Goal: Task Accomplishment & Management: Manage account settings

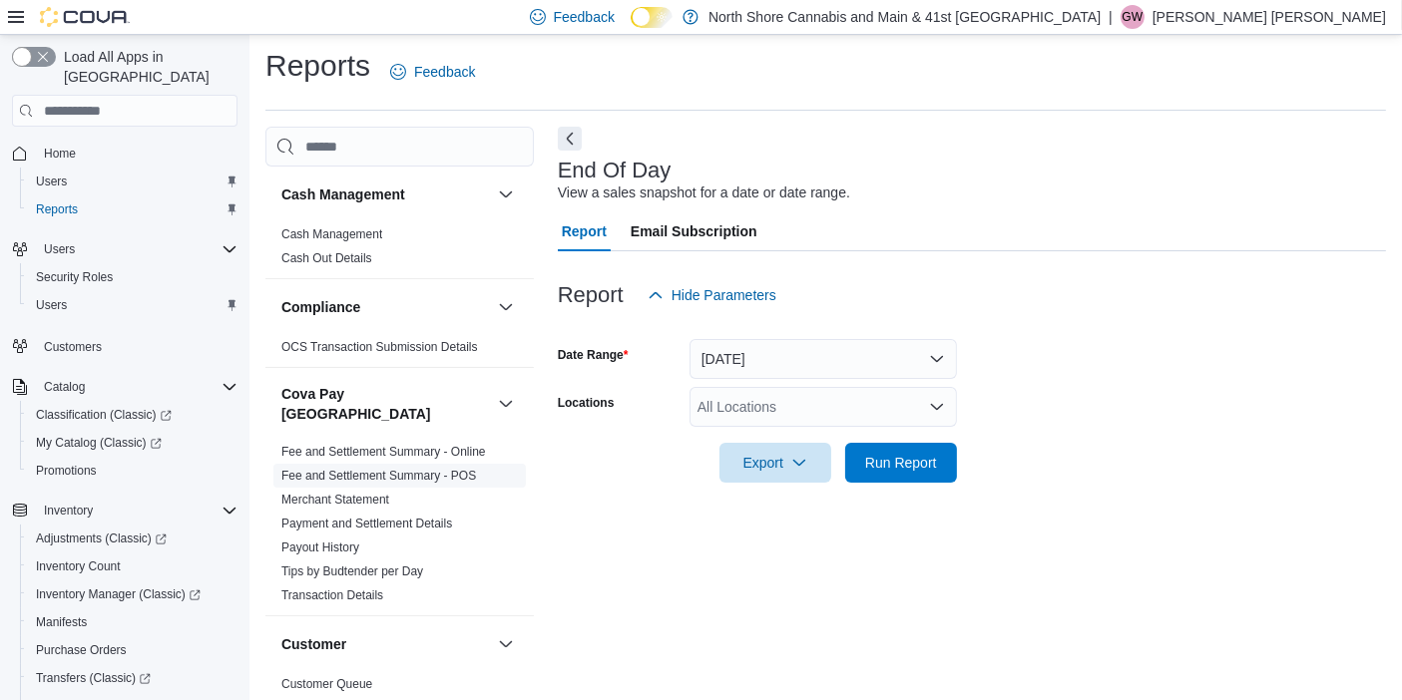
scroll to position [12, 0]
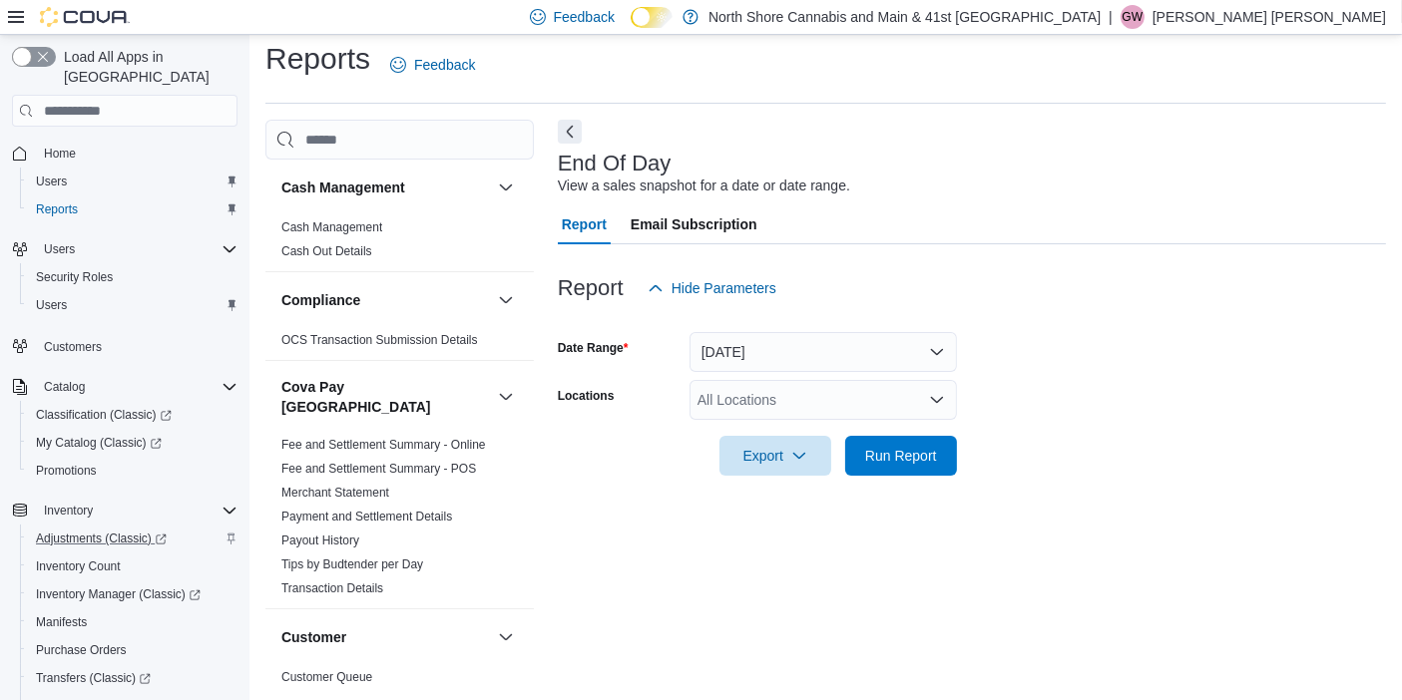
click at [180, 527] on div "Adjustments (Classic)" at bounding box center [133, 539] width 210 height 24
click at [72, 643] on span "Purchase Orders" at bounding box center [81, 651] width 91 height 16
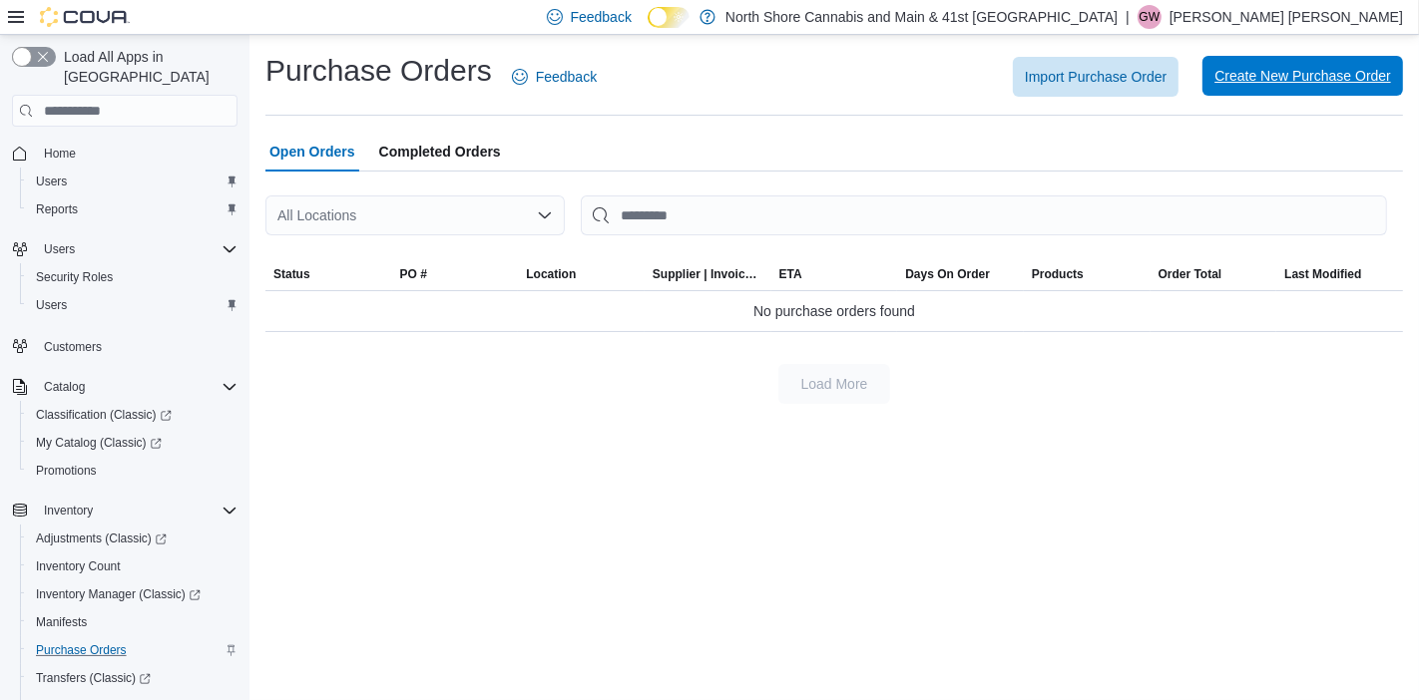
click at [1264, 75] on span "Create New Purchase Order" at bounding box center [1302, 76] width 177 height 20
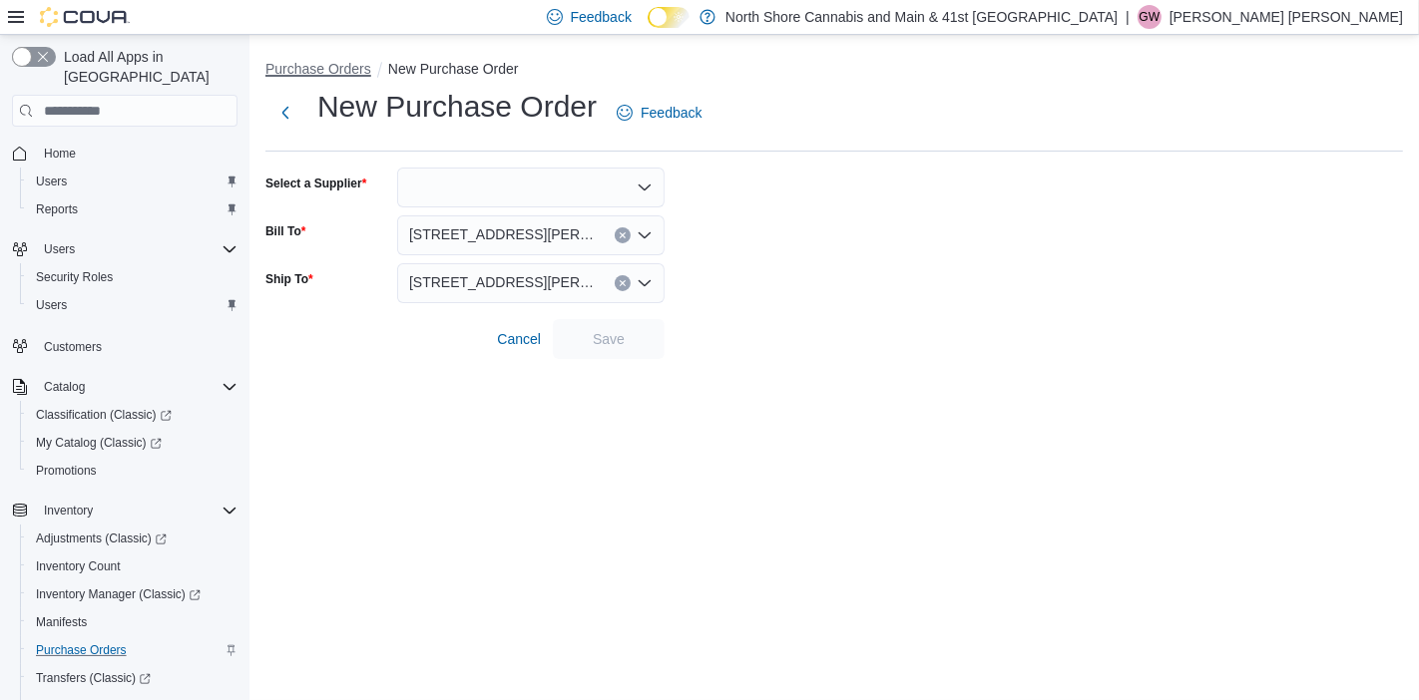
click at [307, 69] on button "Purchase Orders" at bounding box center [318, 69] width 106 height 16
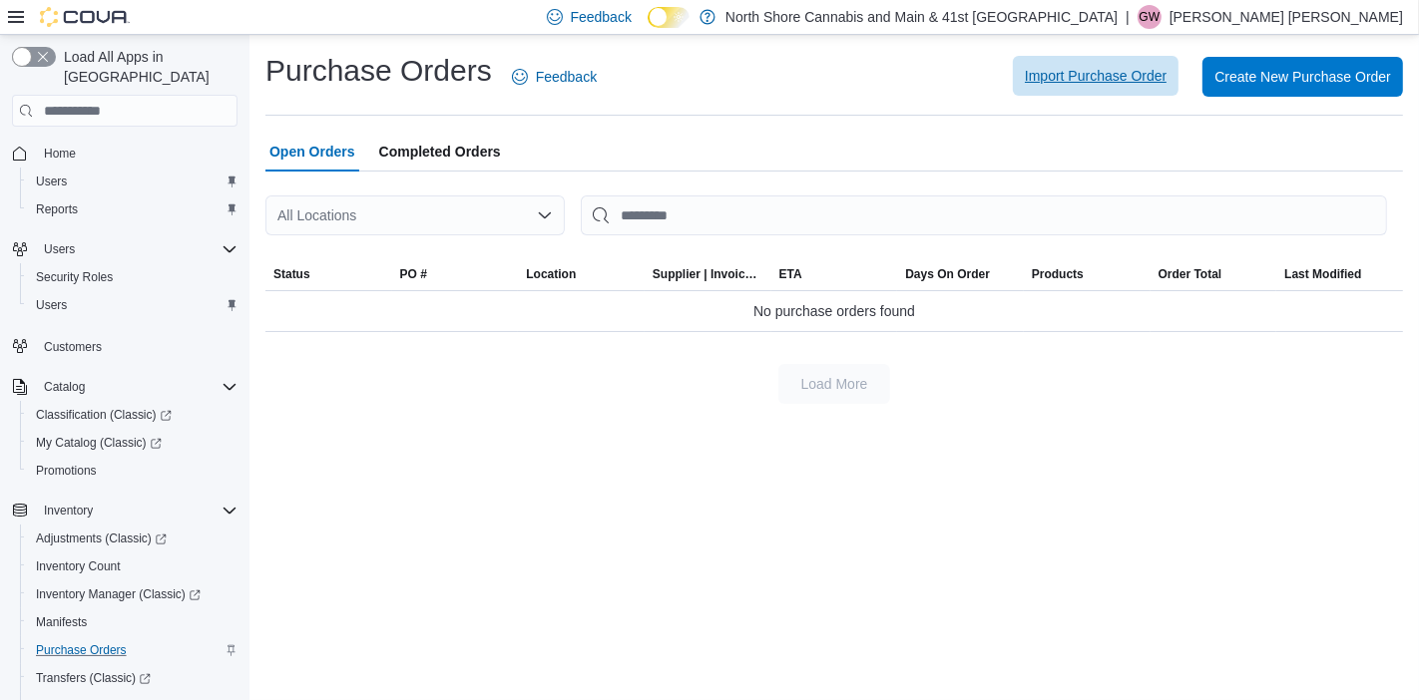
click at [1109, 81] on span "Import Purchase Order" at bounding box center [1096, 76] width 142 height 20
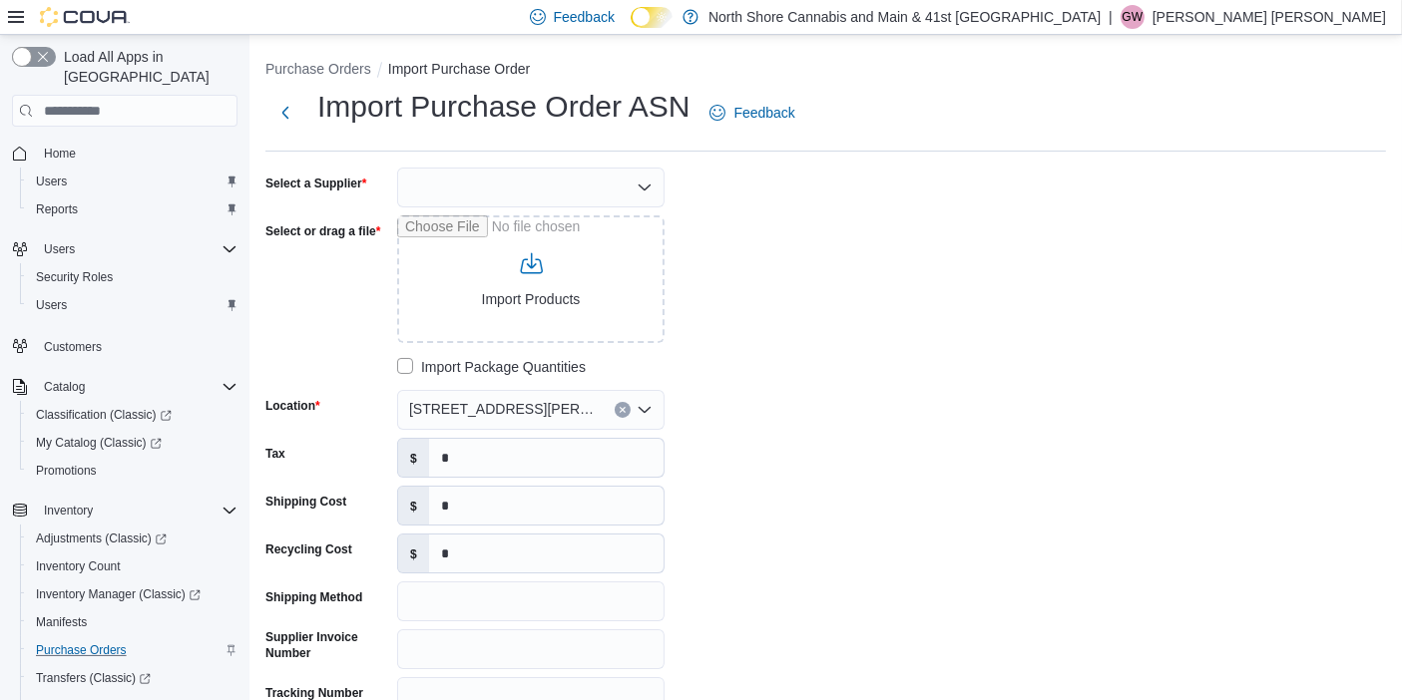
click at [490, 191] on div at bounding box center [530, 188] width 267 height 40
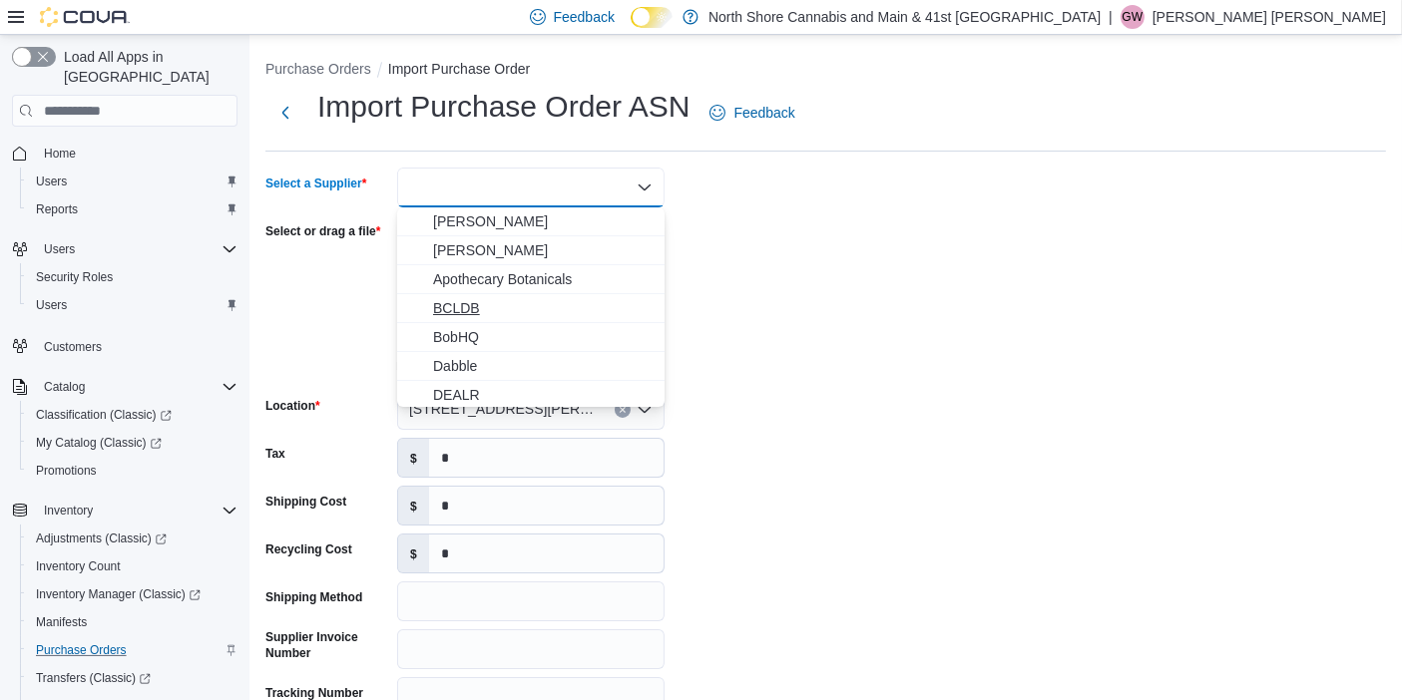
click at [479, 305] on span "BCLDB" at bounding box center [543, 308] width 220 height 20
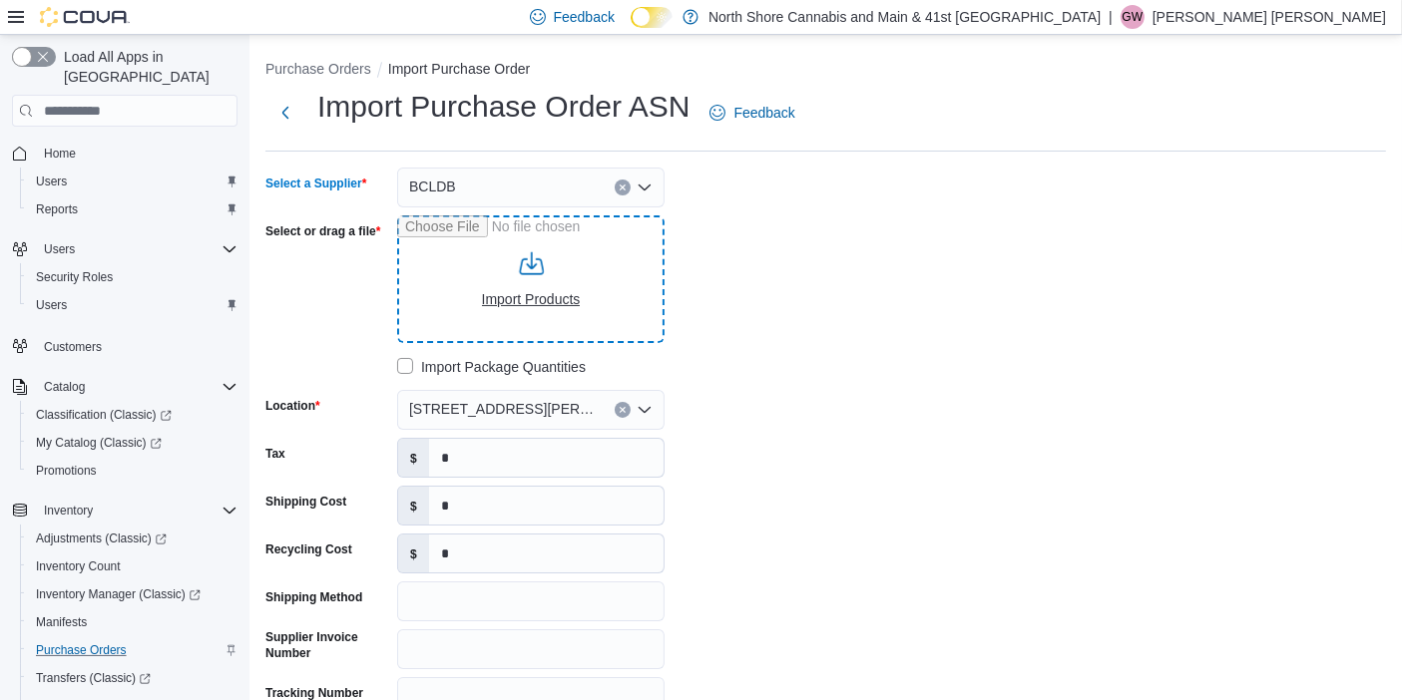
click at [566, 273] on input "Select or drag a file" at bounding box center [530, 280] width 267 height 128
type input "**********"
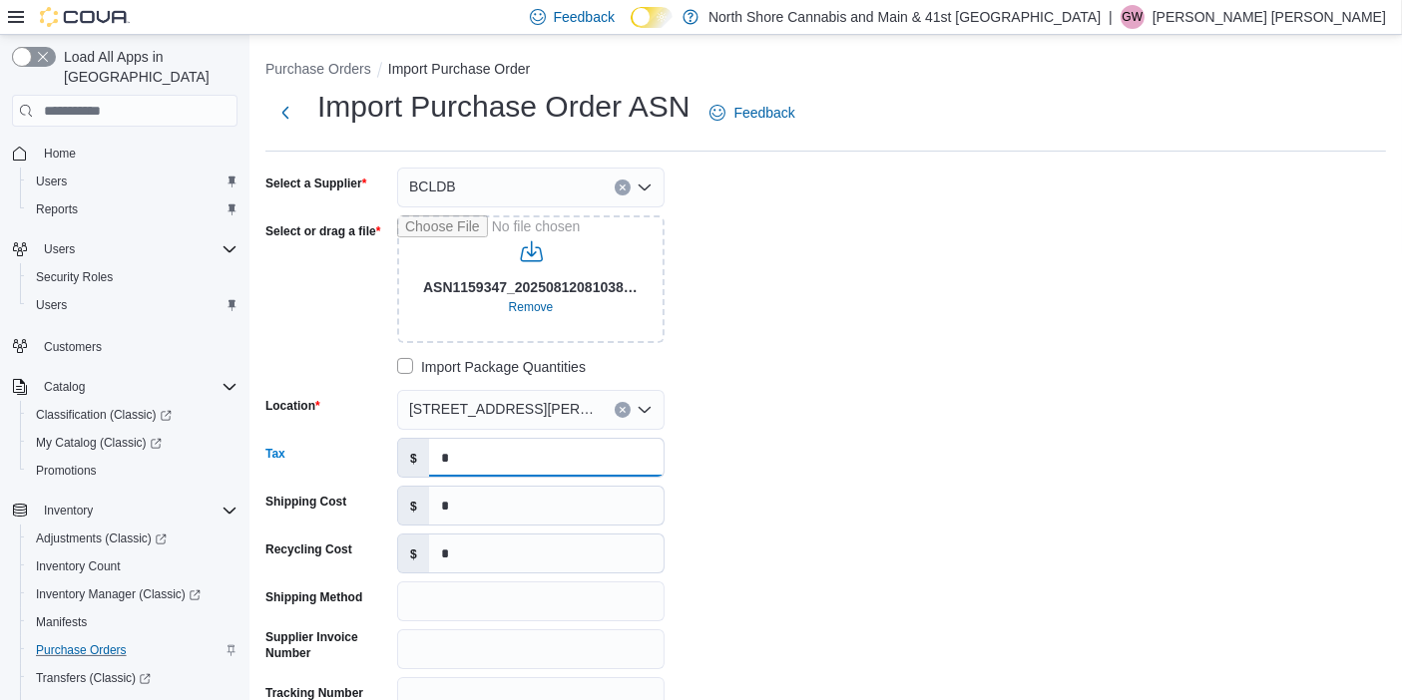
click at [569, 457] on input "*" at bounding box center [546, 458] width 234 height 38
type input "*******"
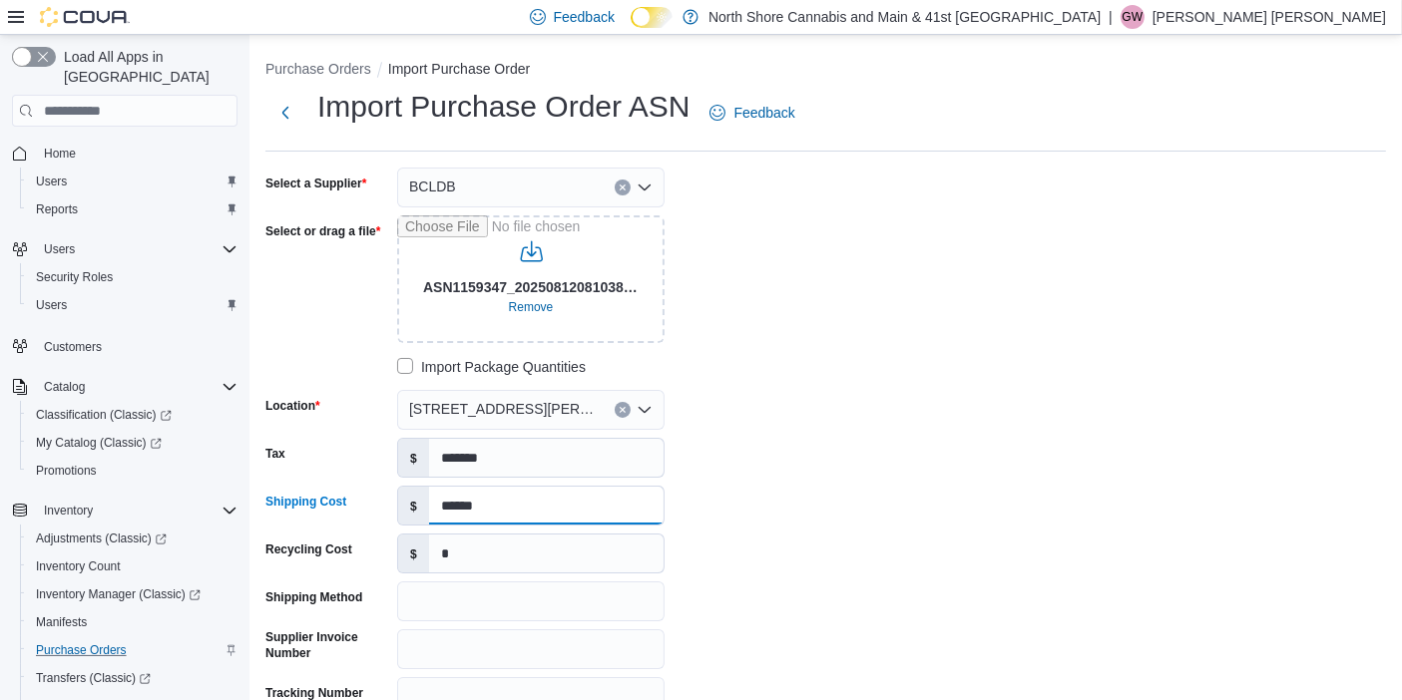
type input "******"
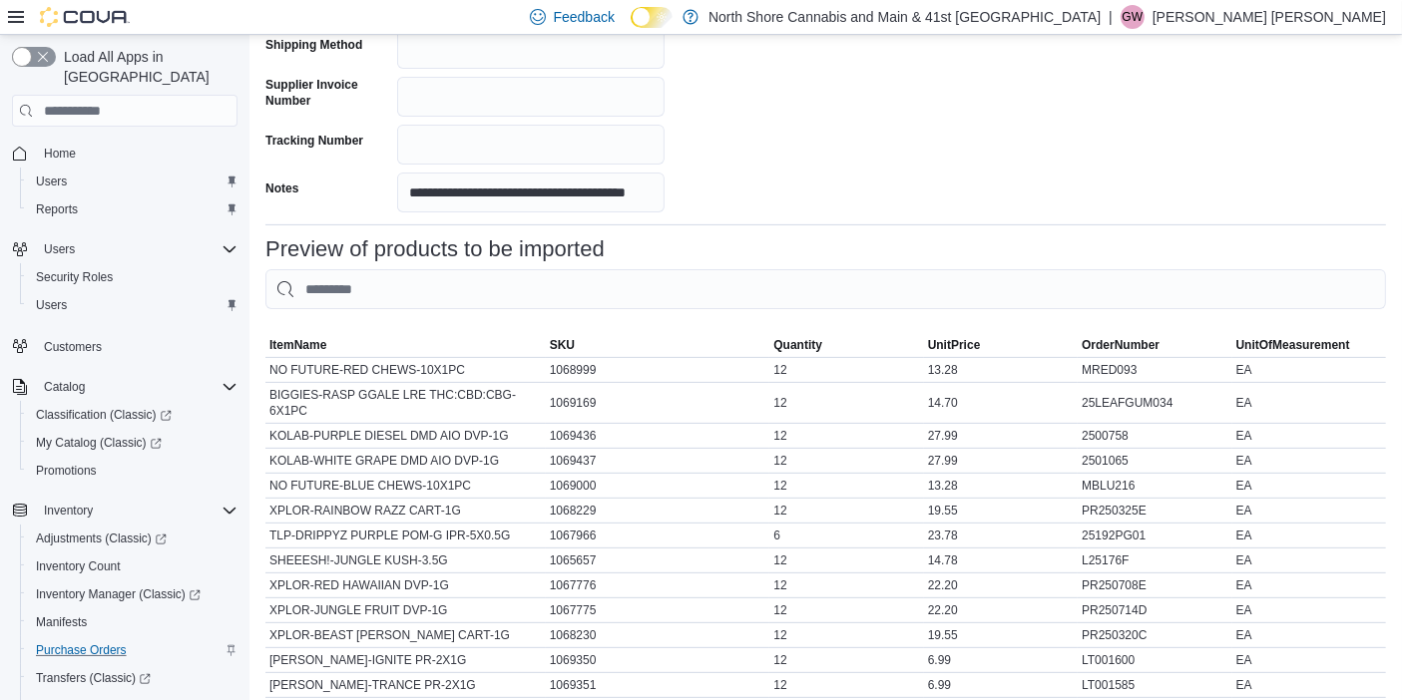
scroll to position [1028, 0]
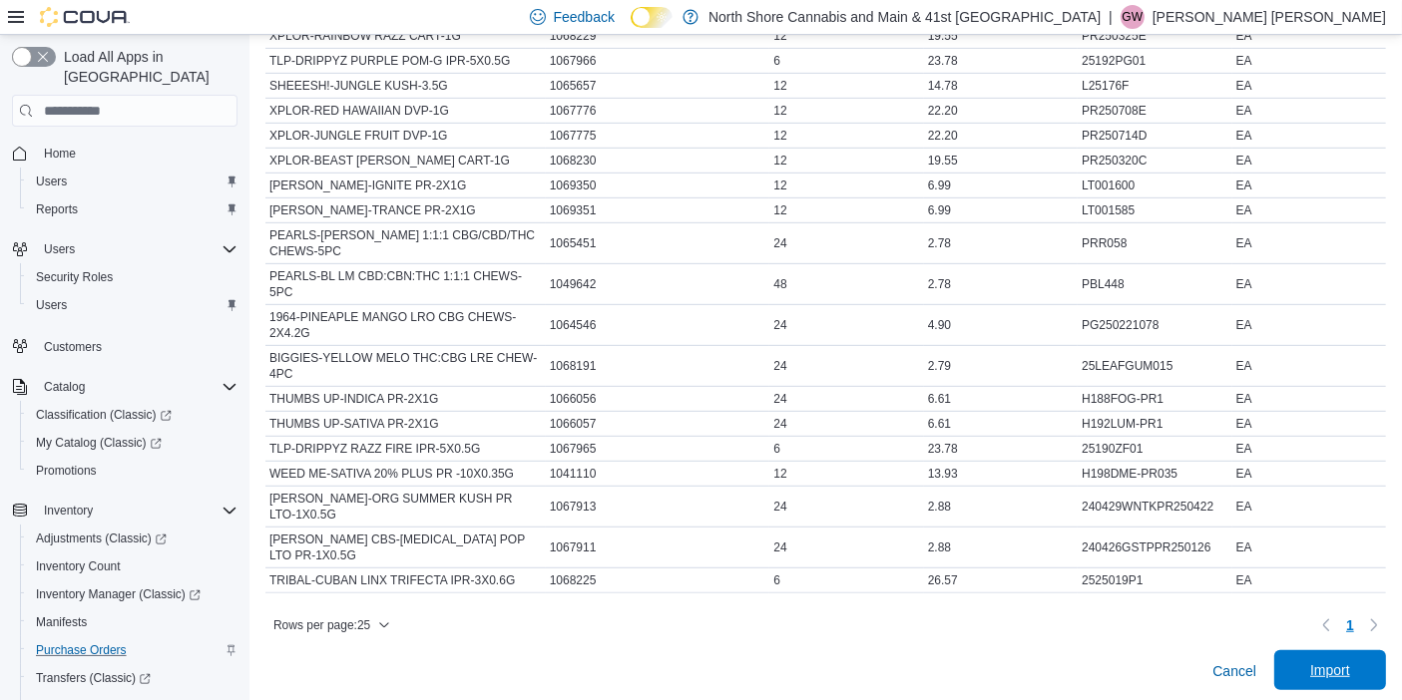
type input "****"
click at [1339, 653] on span "Import" at bounding box center [1330, 671] width 88 height 40
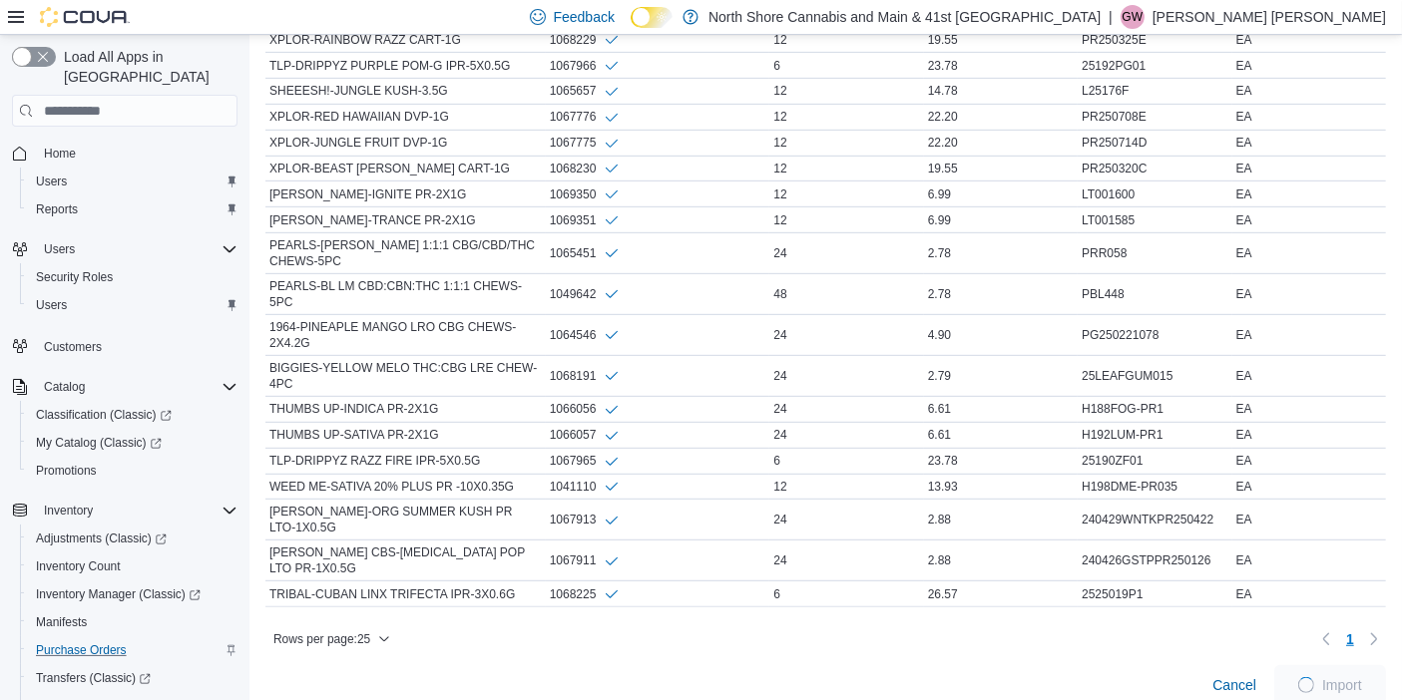
scroll to position [1041, 0]
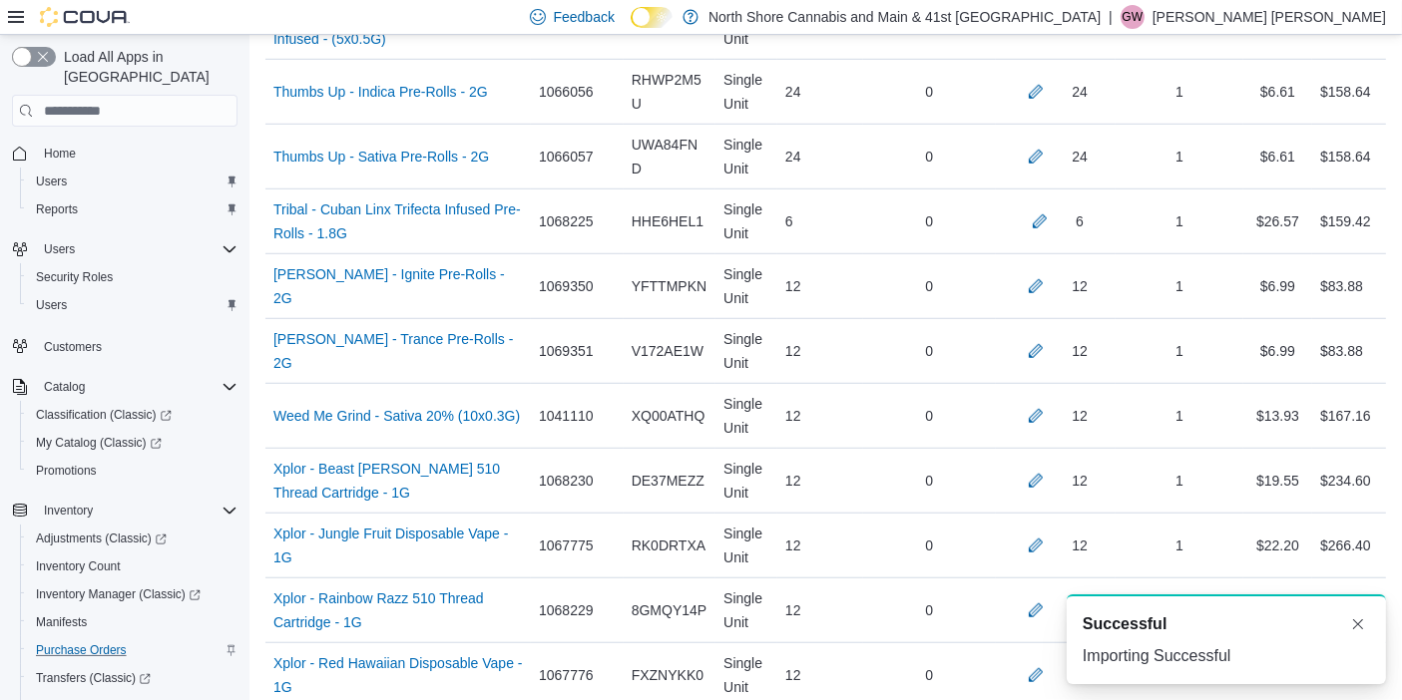
scroll to position [1792, 0]
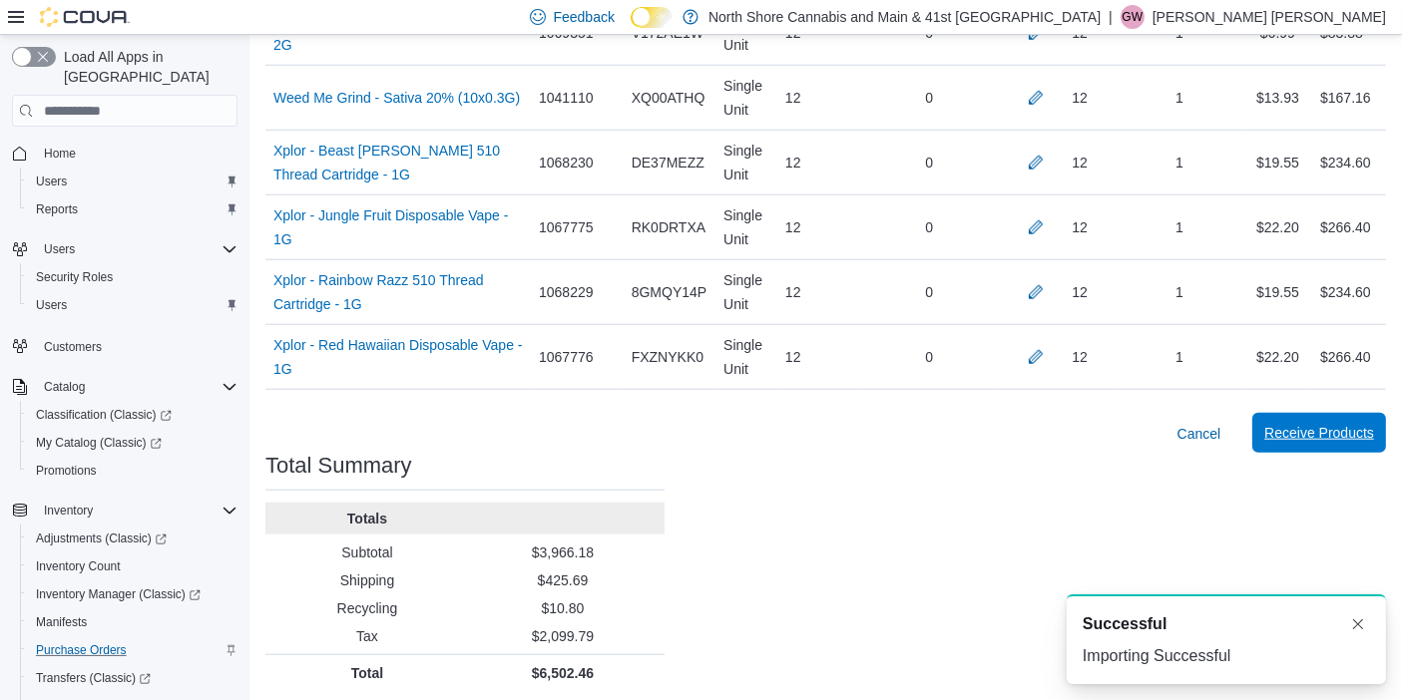
click at [1317, 434] on span "Receive Products" at bounding box center [1319, 433] width 110 height 40
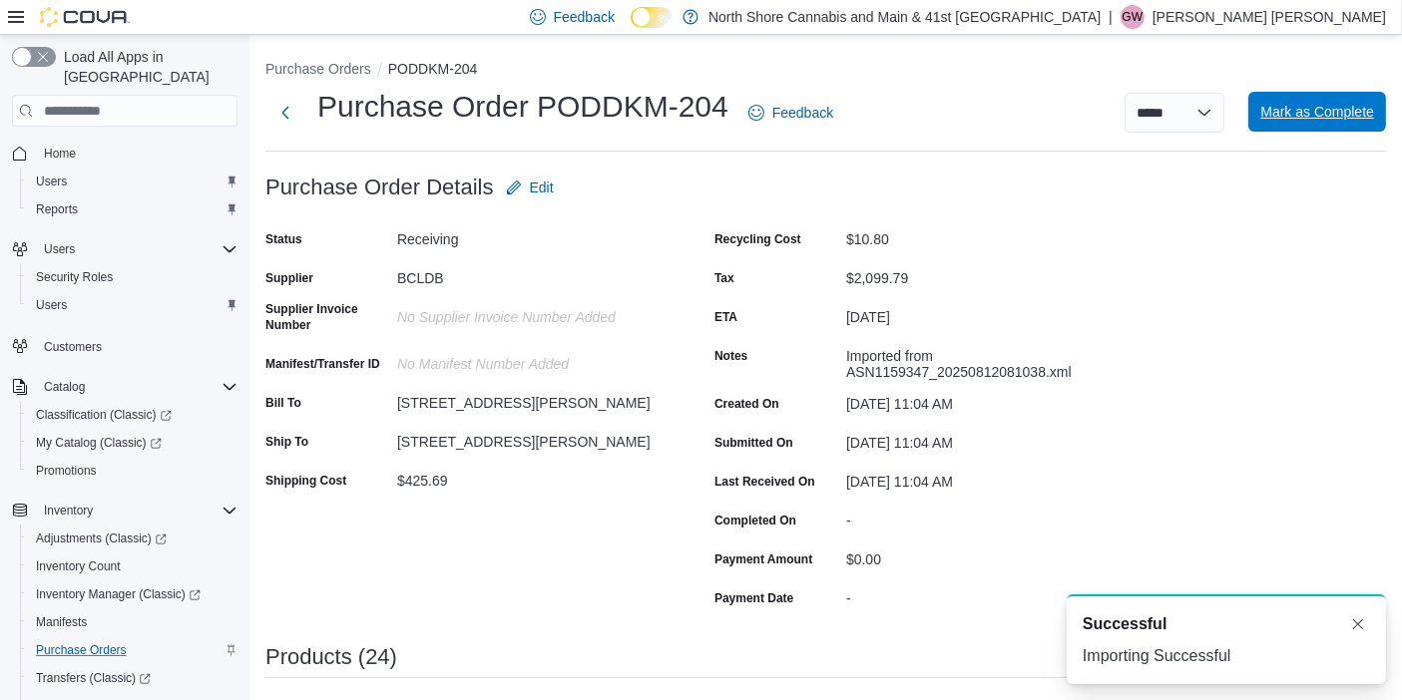
click at [1302, 104] on span "Mark as Complete" at bounding box center [1317, 112] width 114 height 20
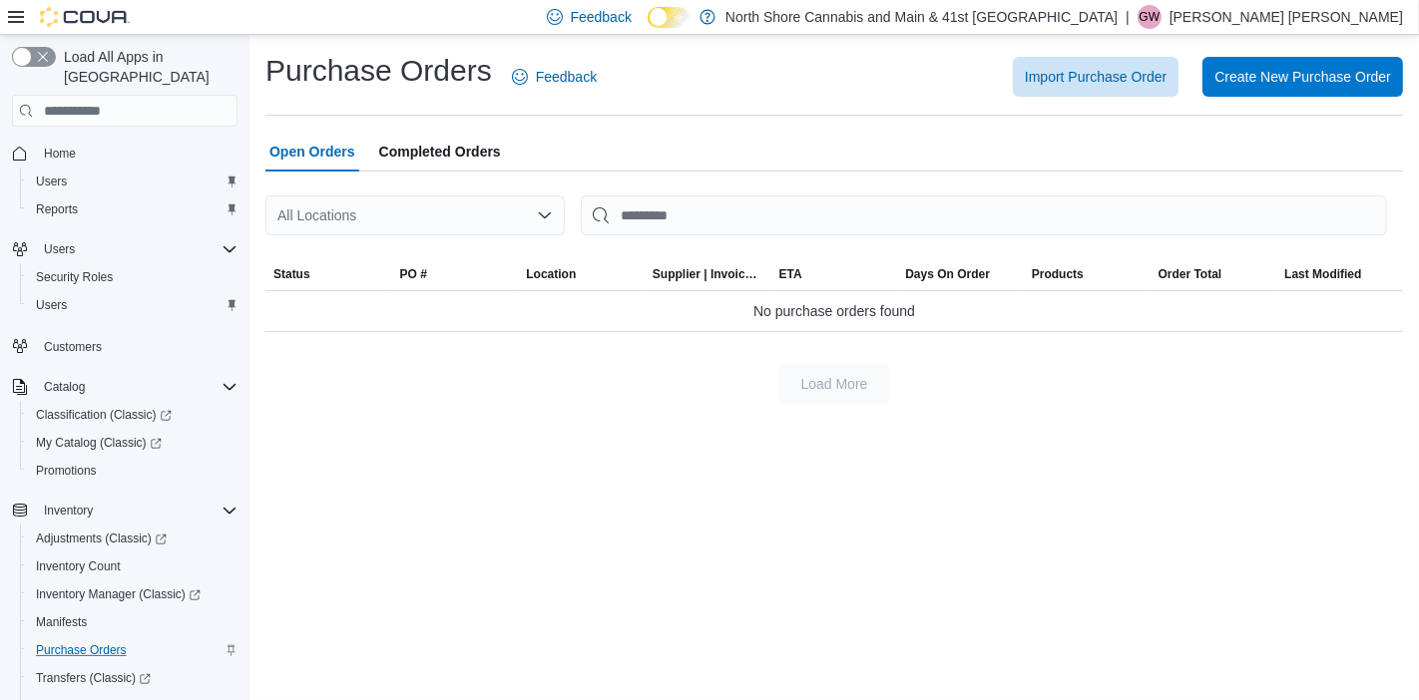
click at [434, 154] on span "Completed Orders" at bounding box center [440, 152] width 122 height 40
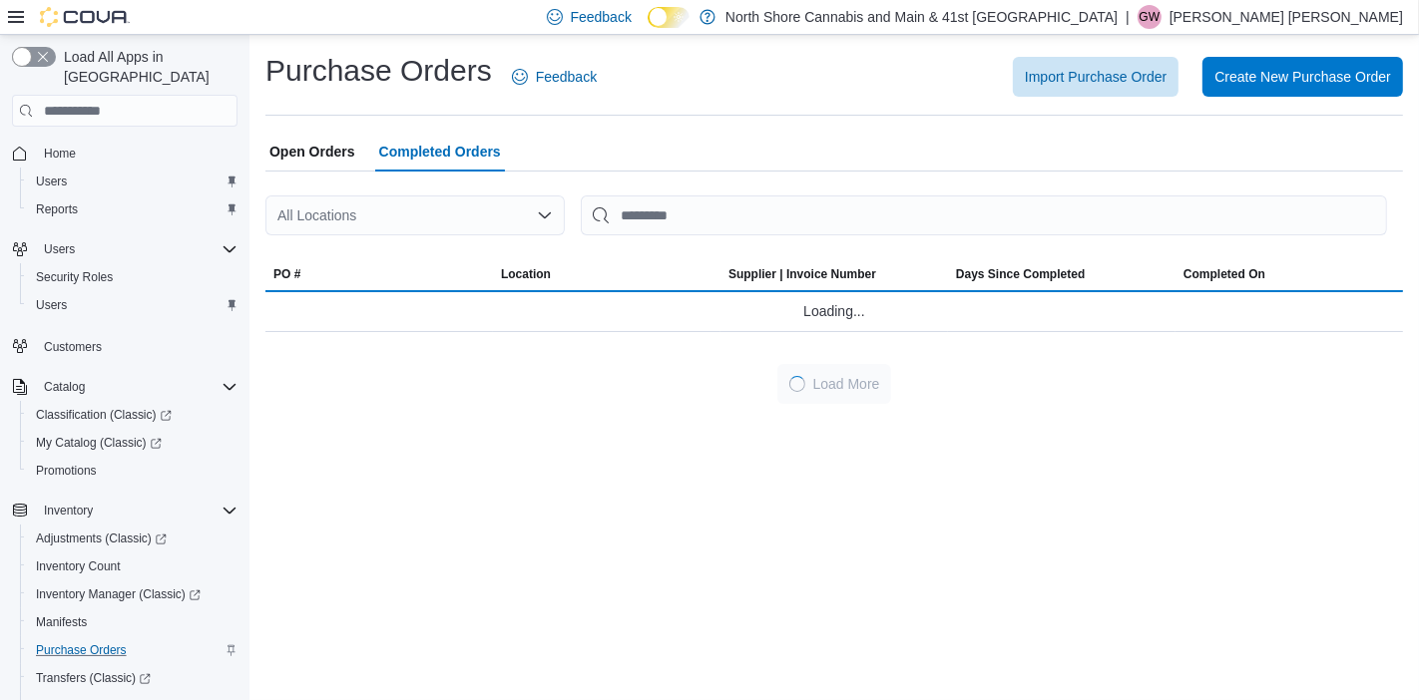
click at [434, 154] on span "Completed Orders" at bounding box center [440, 152] width 122 height 40
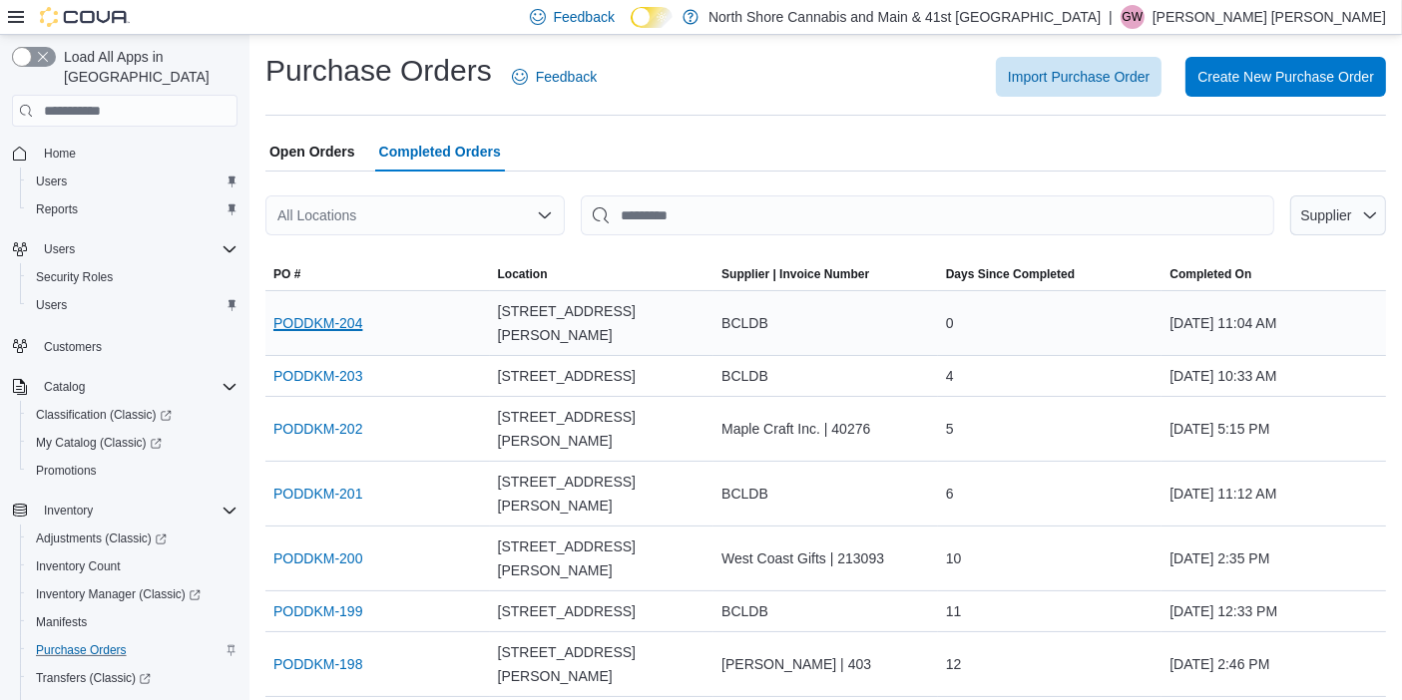
click at [301, 311] on link "PODDKM-204" at bounding box center [317, 323] width 89 height 24
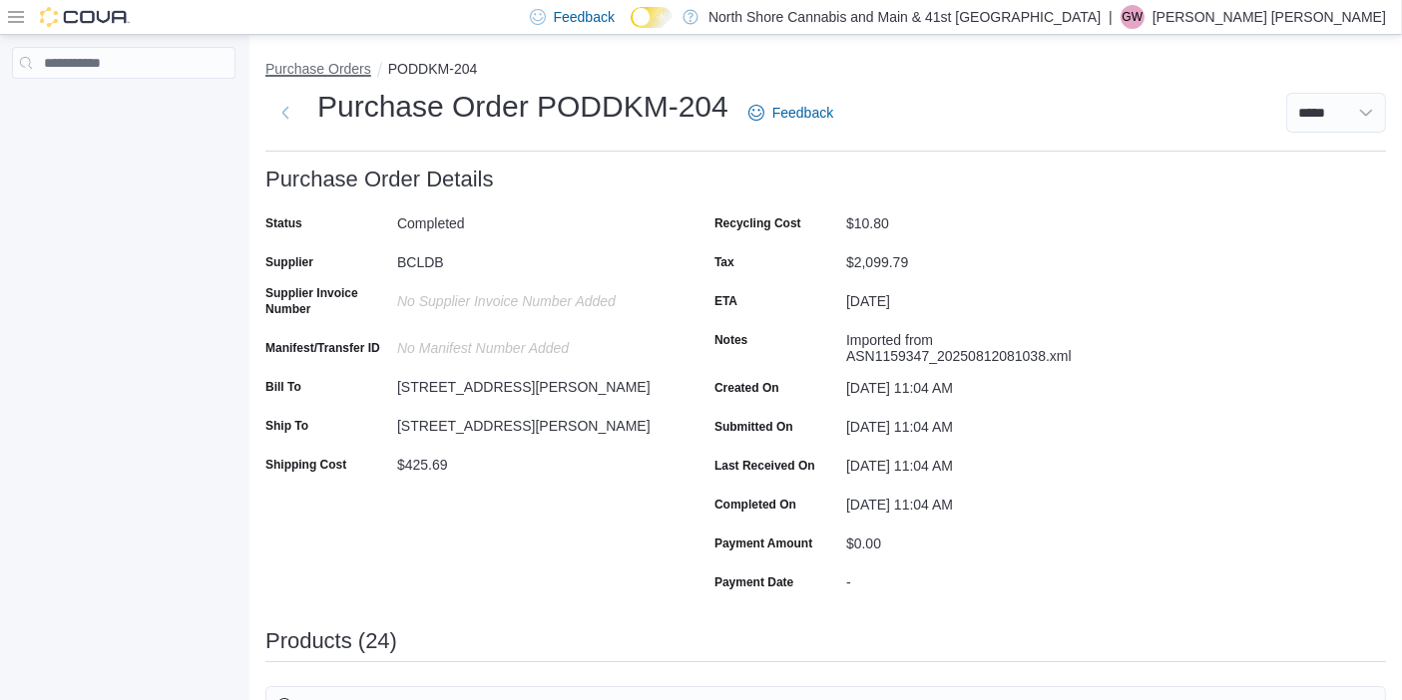
click at [324, 65] on button "Purchase Orders" at bounding box center [318, 69] width 106 height 16
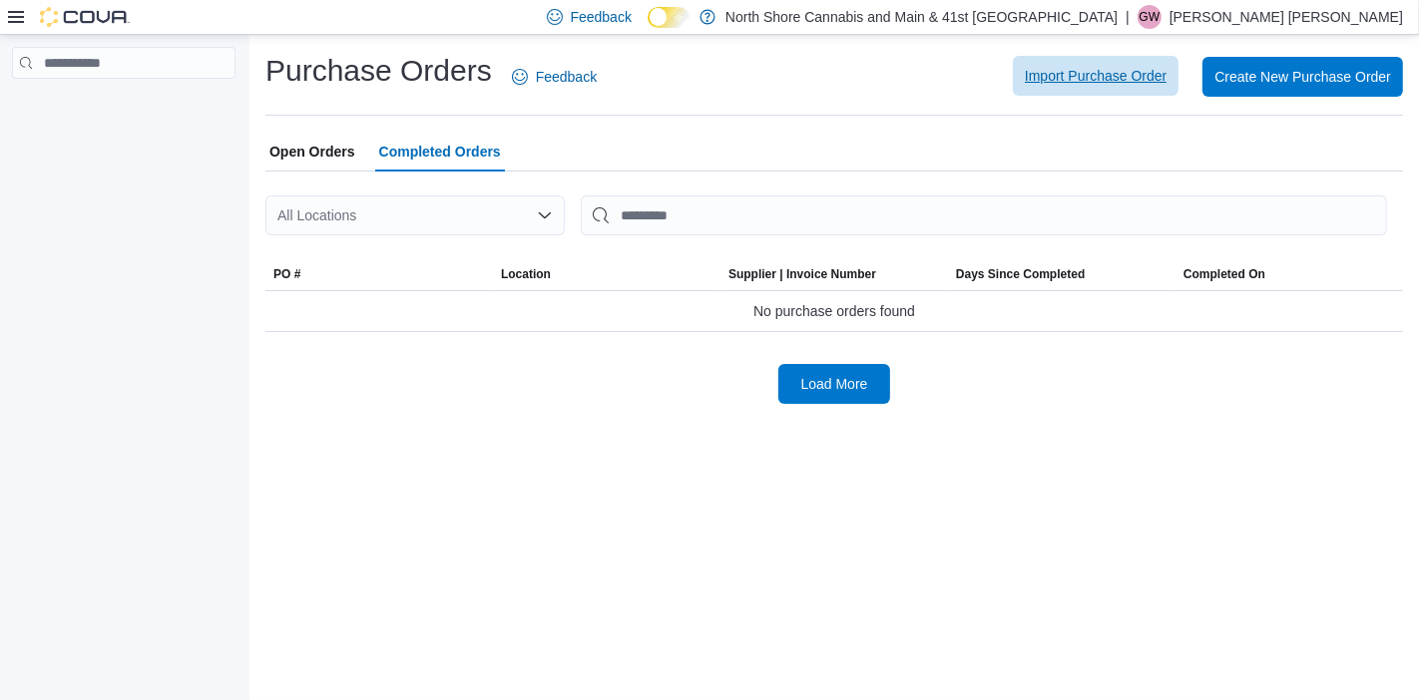
click at [1127, 81] on span "Import Purchase Order" at bounding box center [1096, 76] width 142 height 20
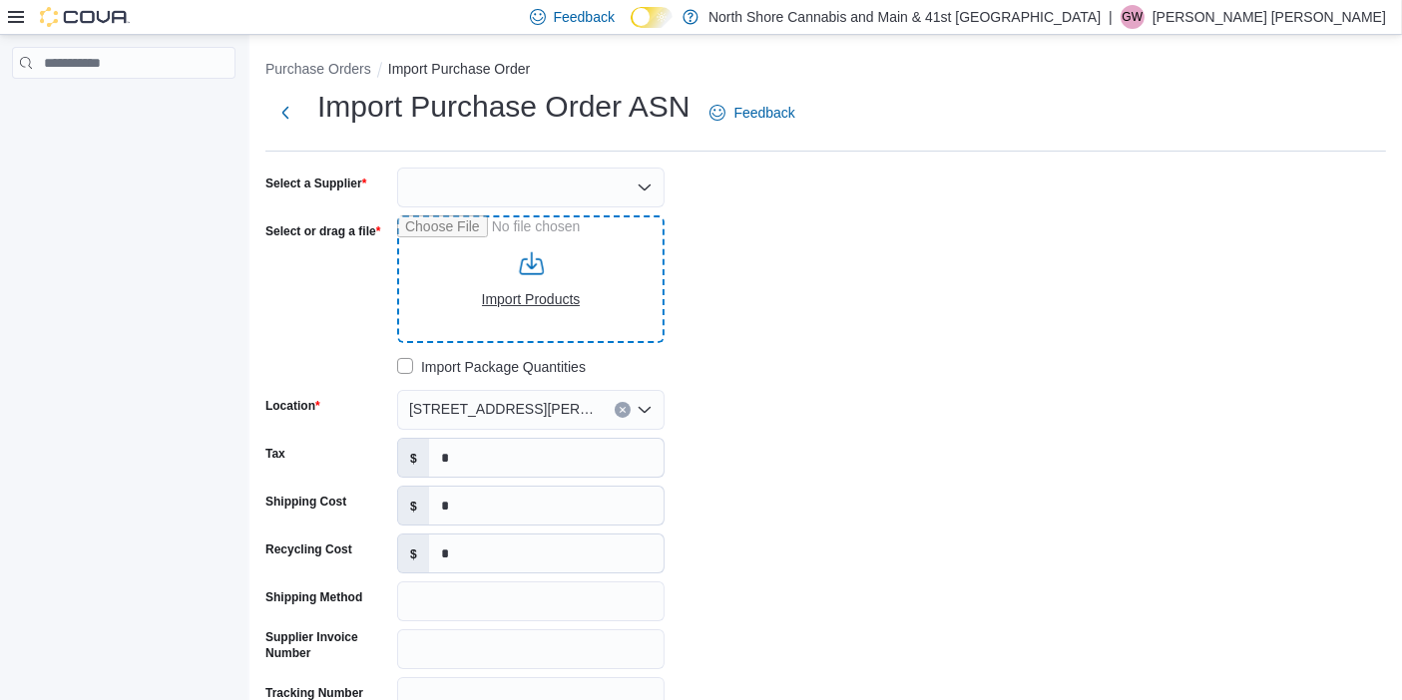
click at [519, 227] on input "Select or drag a file" at bounding box center [530, 280] width 267 height 128
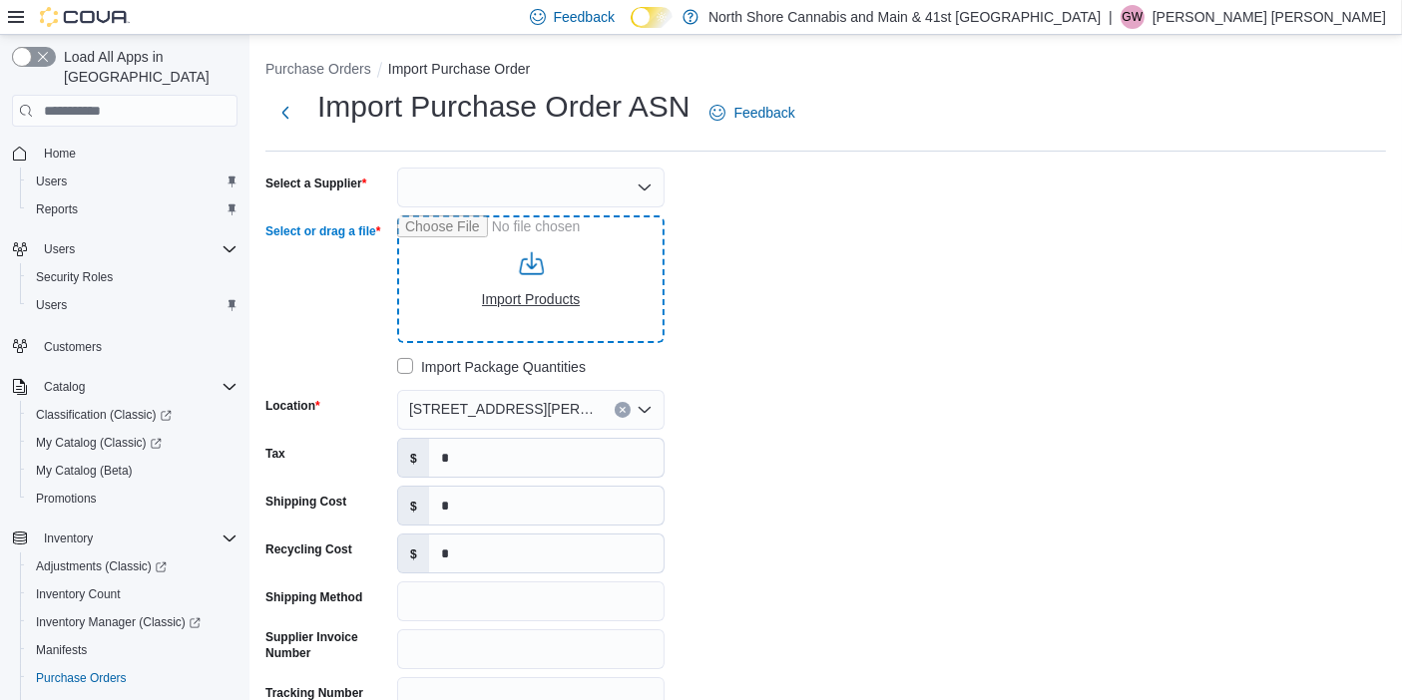
type input "**********"
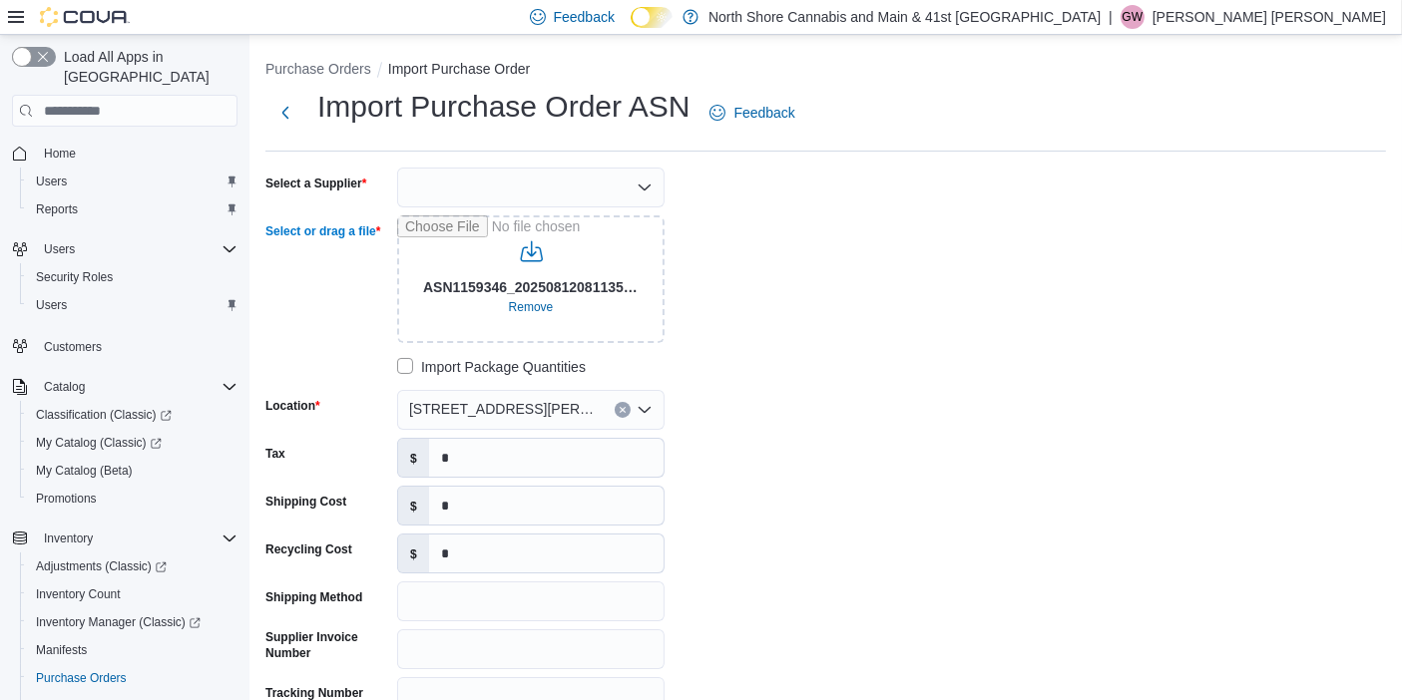
click at [549, 182] on div at bounding box center [530, 188] width 267 height 40
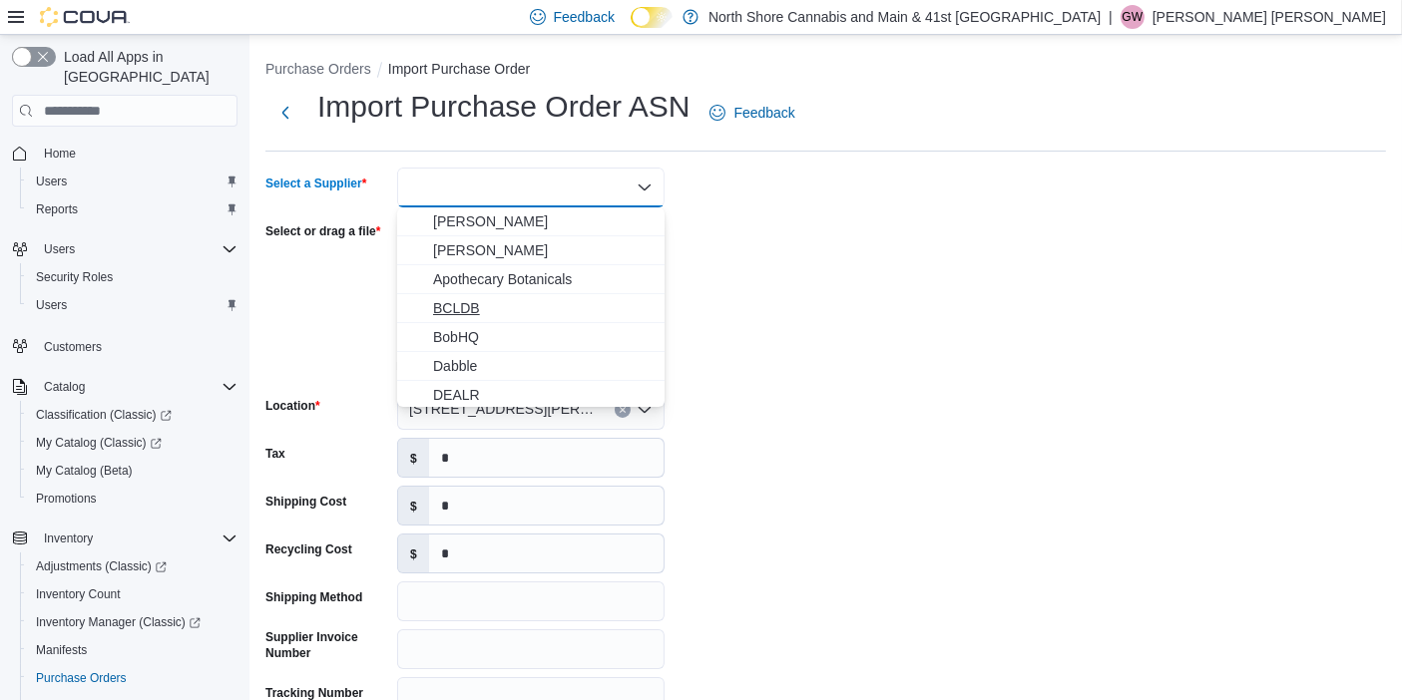
click at [527, 306] on span "BCLDB" at bounding box center [543, 308] width 220 height 20
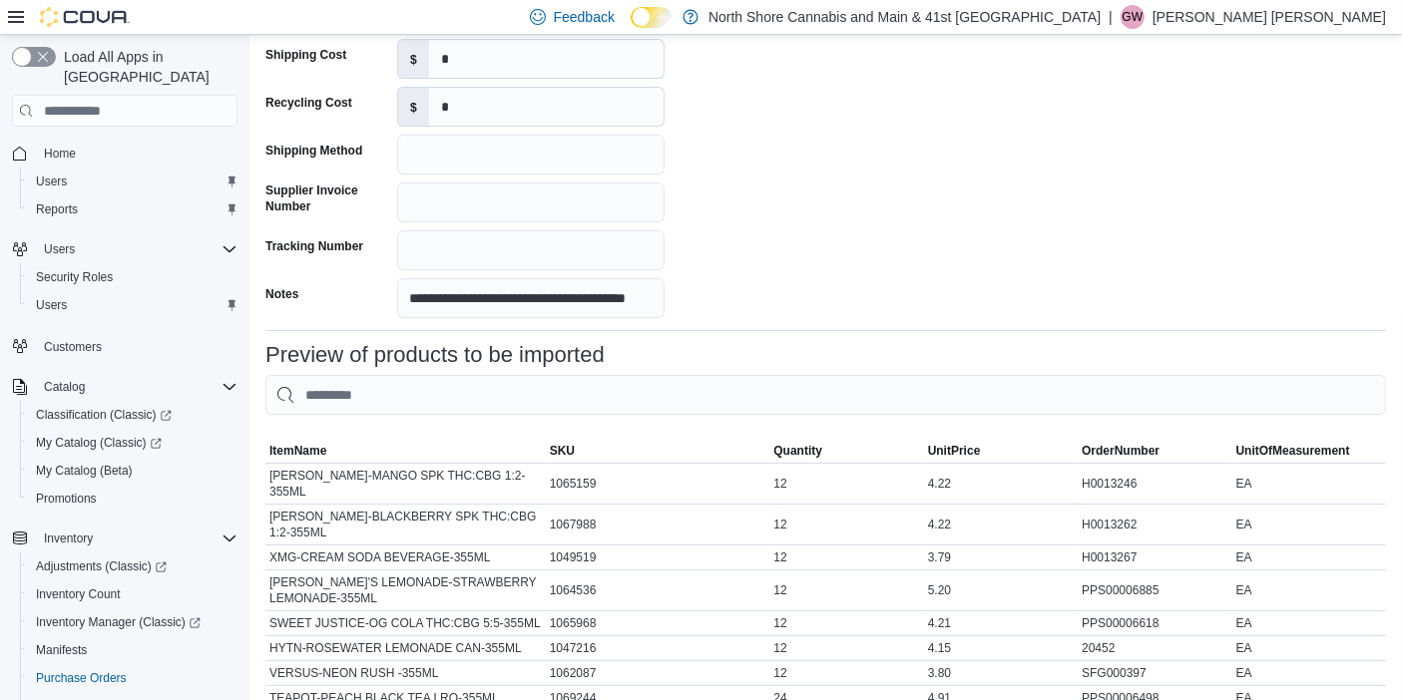
scroll to position [972, 0]
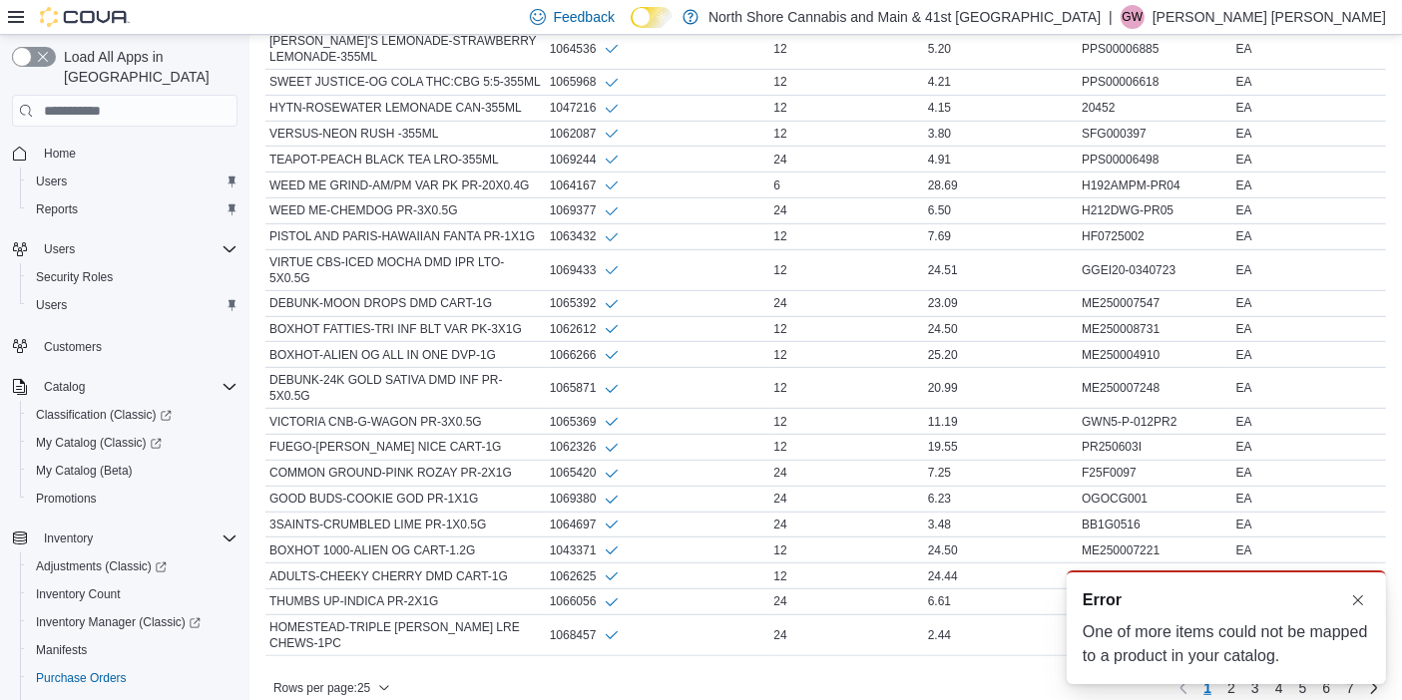
scroll to position [0, 0]
click at [1360, 597] on button "Dismiss toast" at bounding box center [1358, 600] width 24 height 24
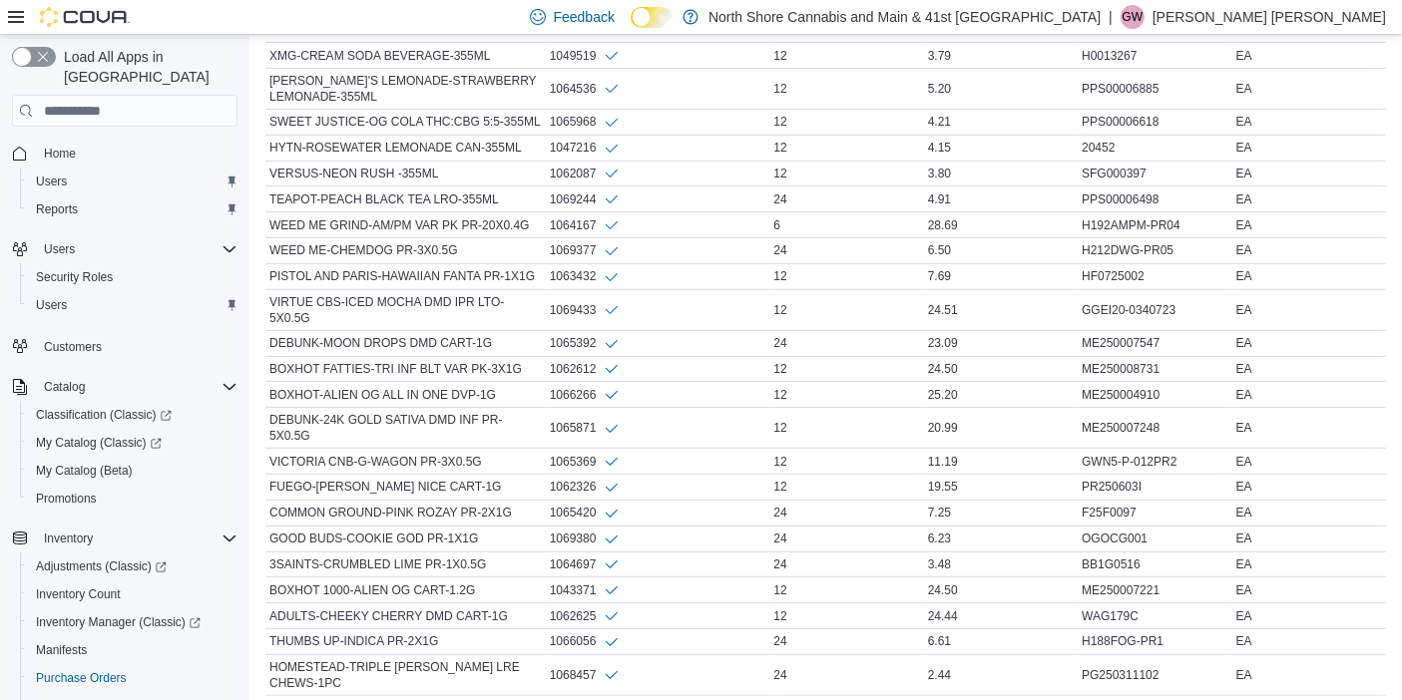
scroll to position [990, 0]
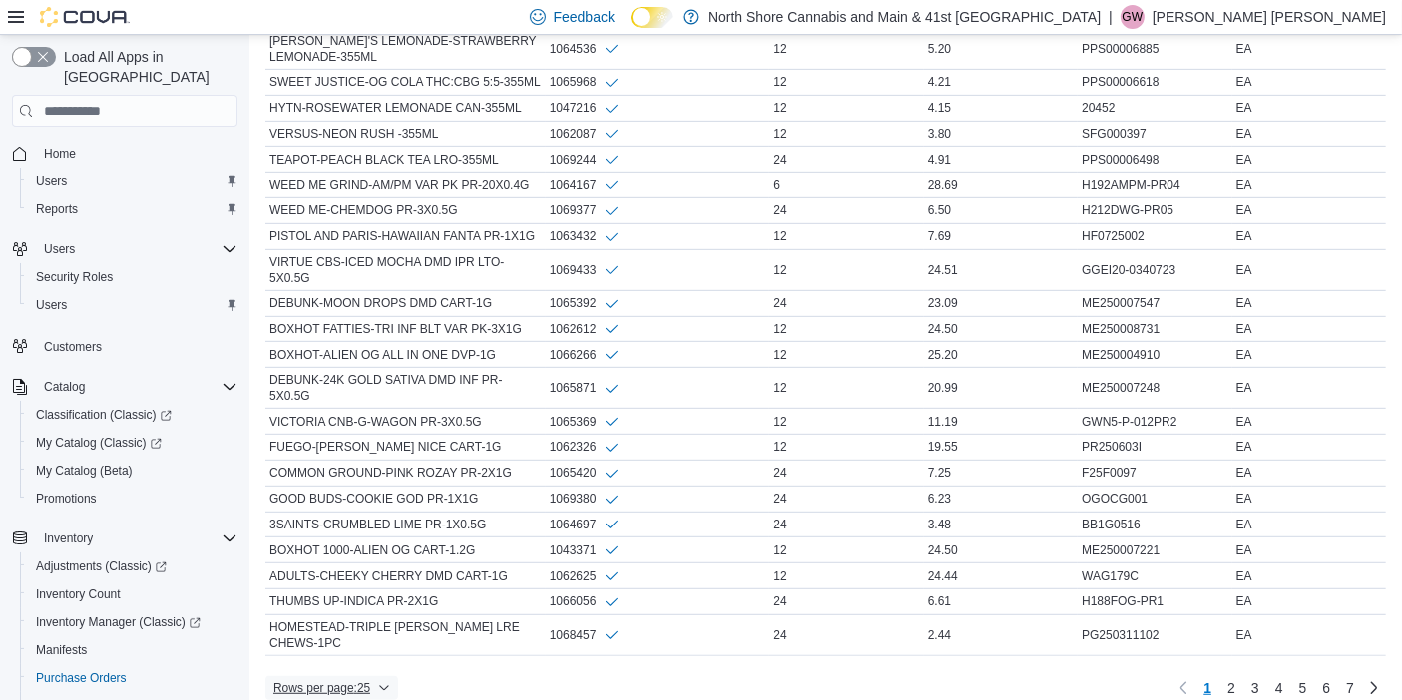
click at [336, 676] on span "Rows per page : 25" at bounding box center [331, 688] width 117 height 24
drag, startPoint x: 378, startPoint y: 580, endPoint x: 822, endPoint y: 549, distance: 445.1
click at [376, 579] on span "100 rows" at bounding box center [358, 579] width 64 height 16
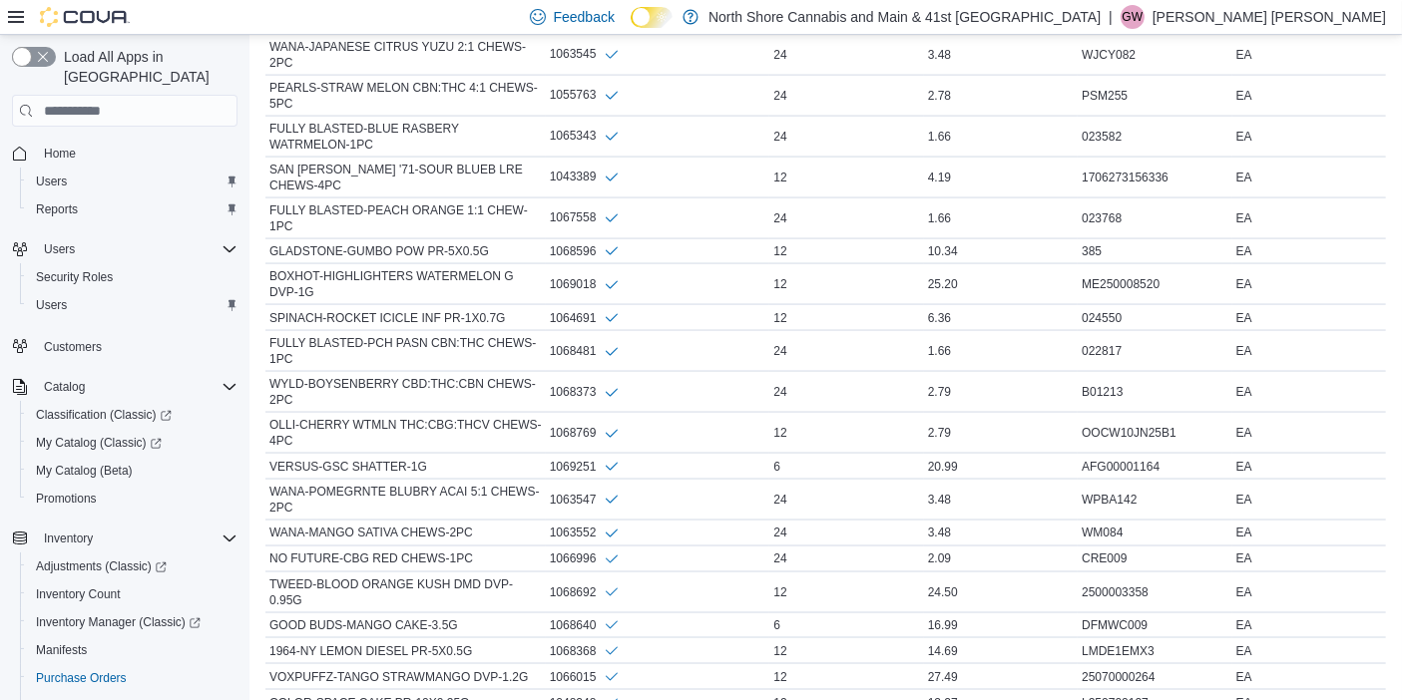
scroll to position [3215, 0]
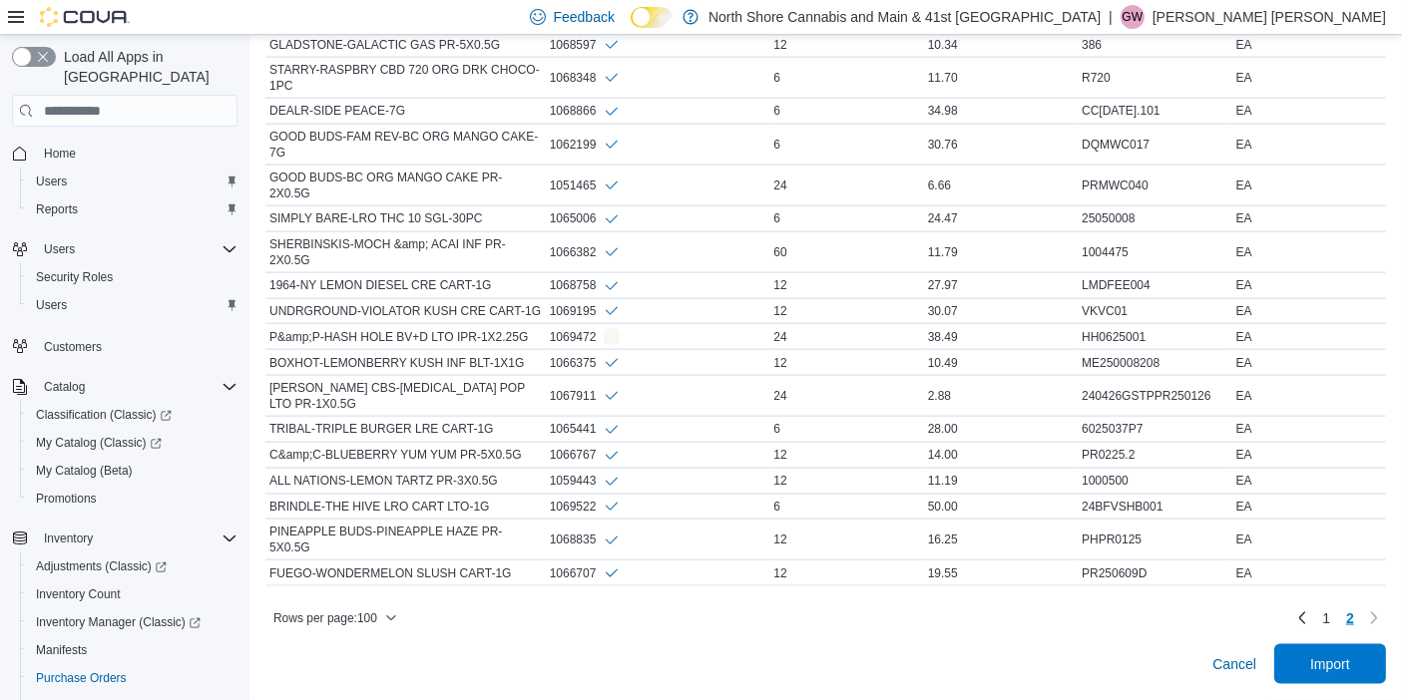
scroll to position [2498, 0]
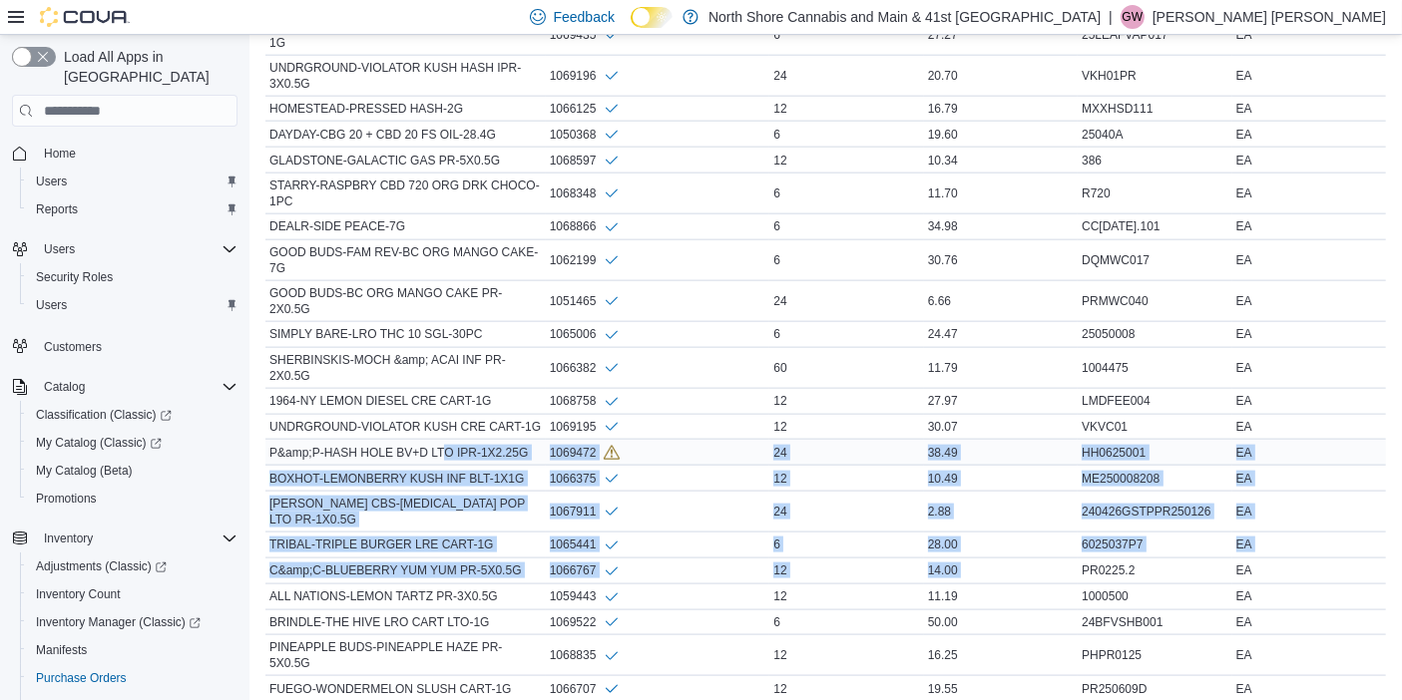
drag, startPoint x: 1096, startPoint y: 454, endPoint x: 447, endPoint y: 336, distance: 659.2
click at [447, 441] on div "P&amp;P-HASH HOLE BV+D LTO IPR-1X2.25G" at bounding box center [405, 453] width 280 height 24
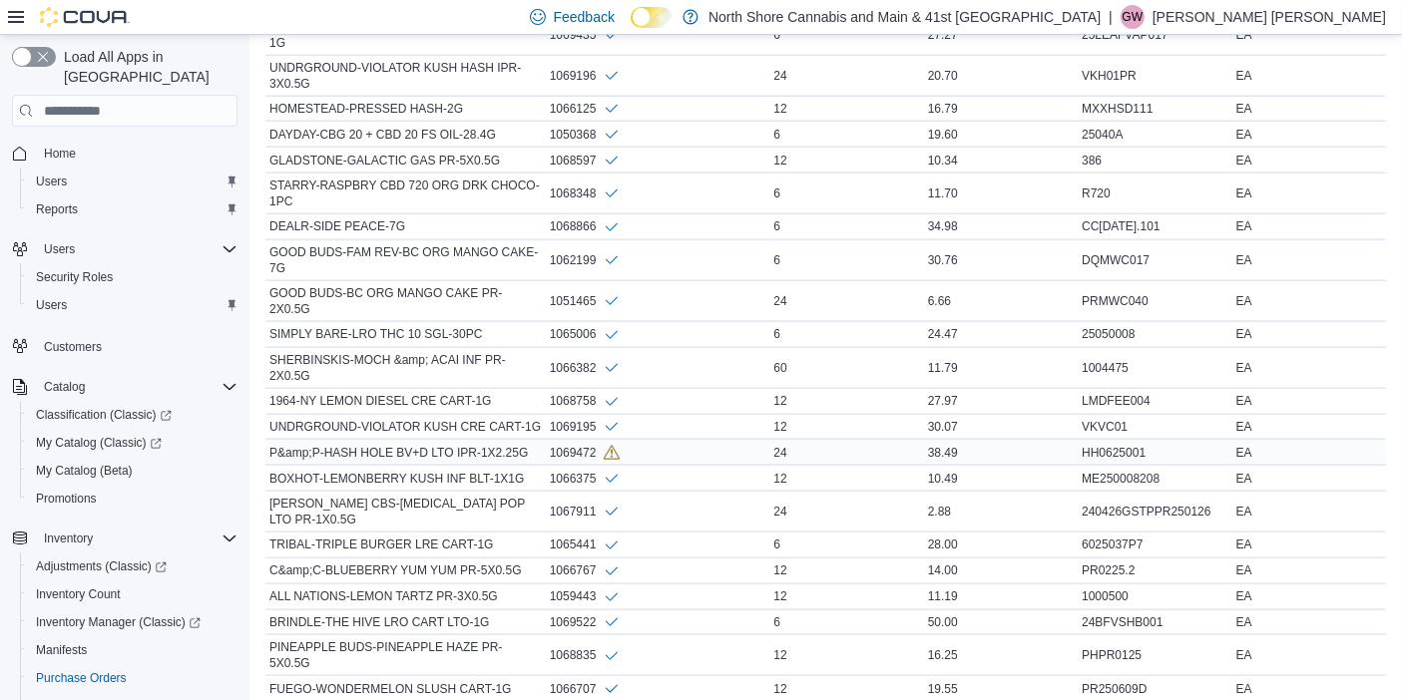
click at [524, 441] on div "P&amp;P-HASH HOLE BV+D LTO IPR-1X2.25G" at bounding box center [405, 453] width 280 height 24
click at [590, 444] on div "1069472" at bounding box center [585, 452] width 71 height 17
copy div "1069472"
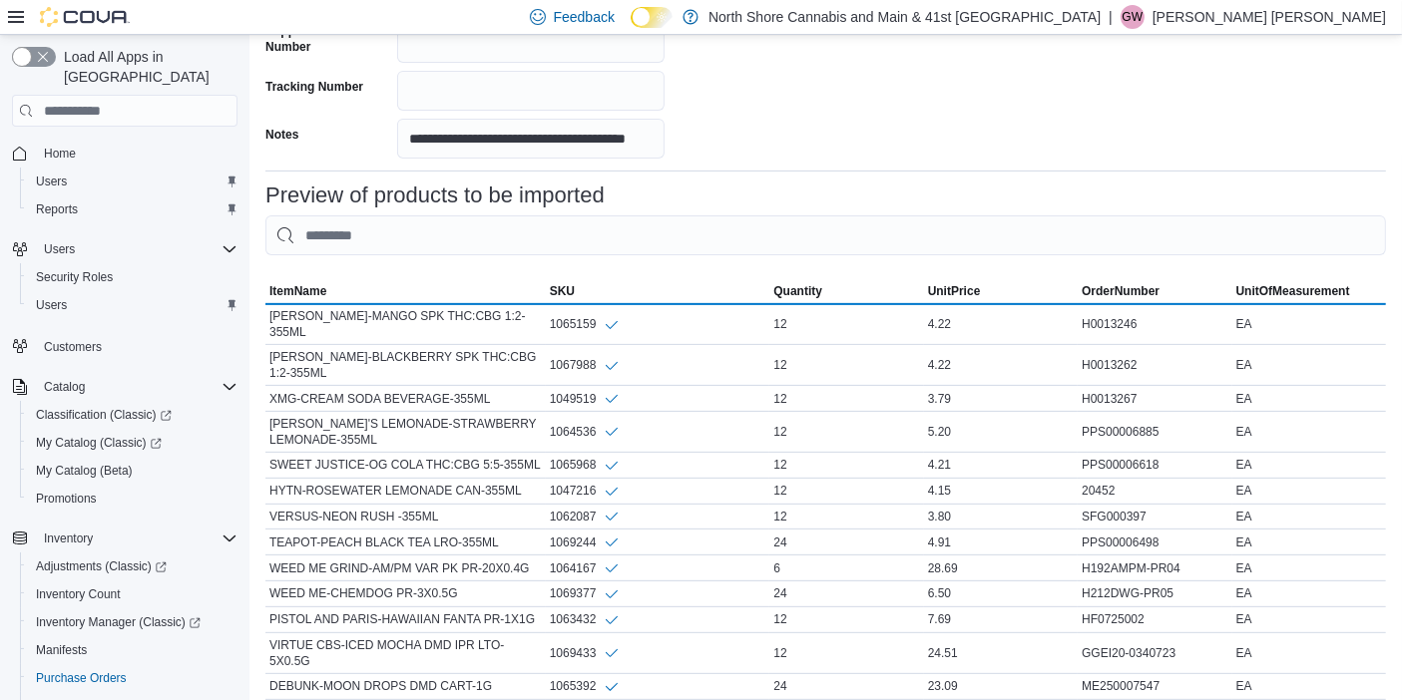
scroll to position [990, 0]
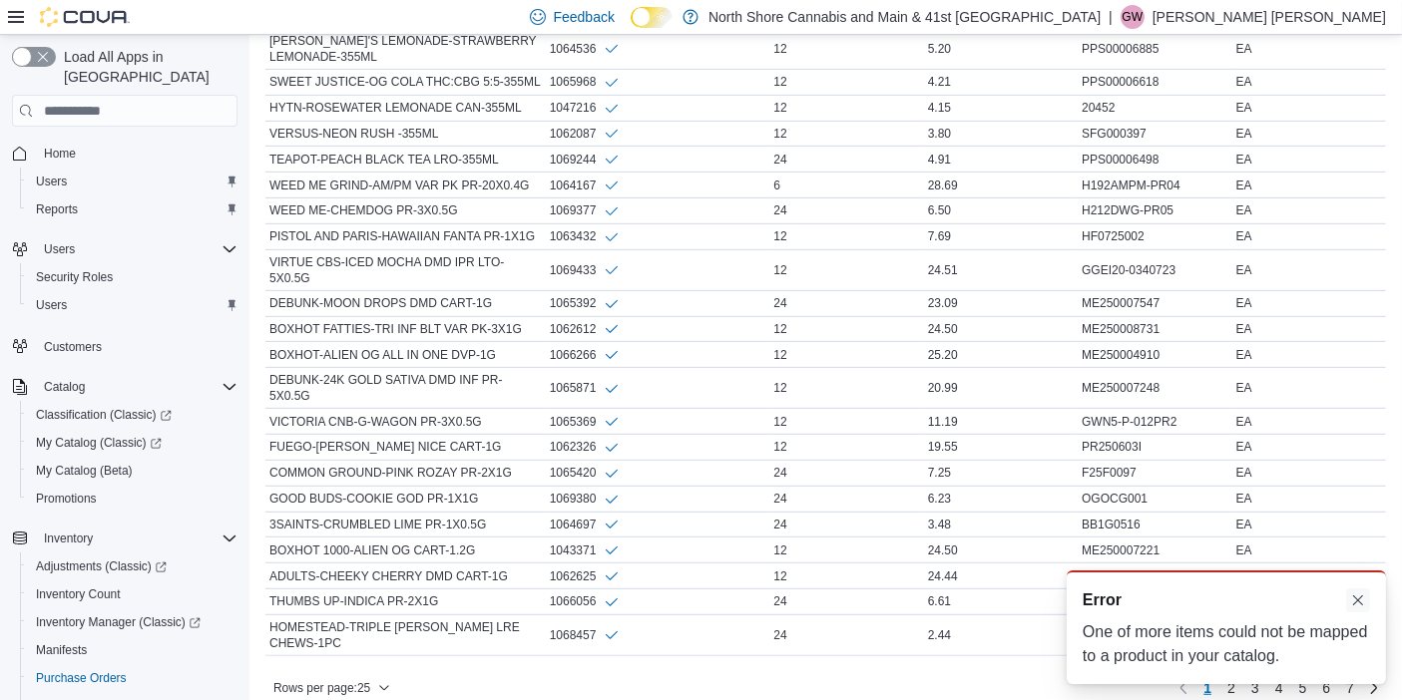
click at [1358, 589] on div "A new notification appears Error One of more items could not be mapped to a pro…" at bounding box center [1226, 628] width 319 height 114
click at [1370, 613] on div "A new notification appears Error One of more items could not be mapped to a pro…" at bounding box center [1226, 628] width 319 height 114
click at [1367, 591] on button "Dismiss toast" at bounding box center [1358, 600] width 24 height 24
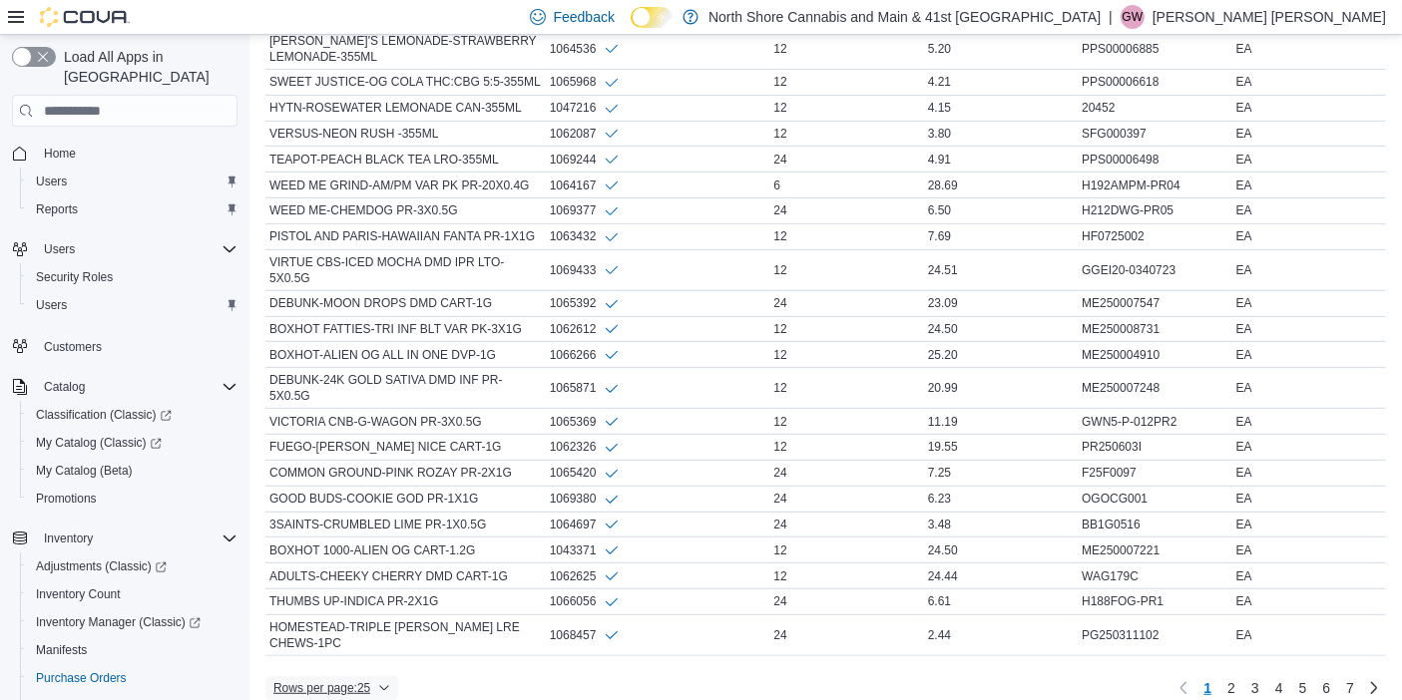
click at [348, 680] on span "Rows per page : 25" at bounding box center [321, 688] width 97 height 16
click at [346, 566] on button "100 rows" at bounding box center [346, 579] width 112 height 40
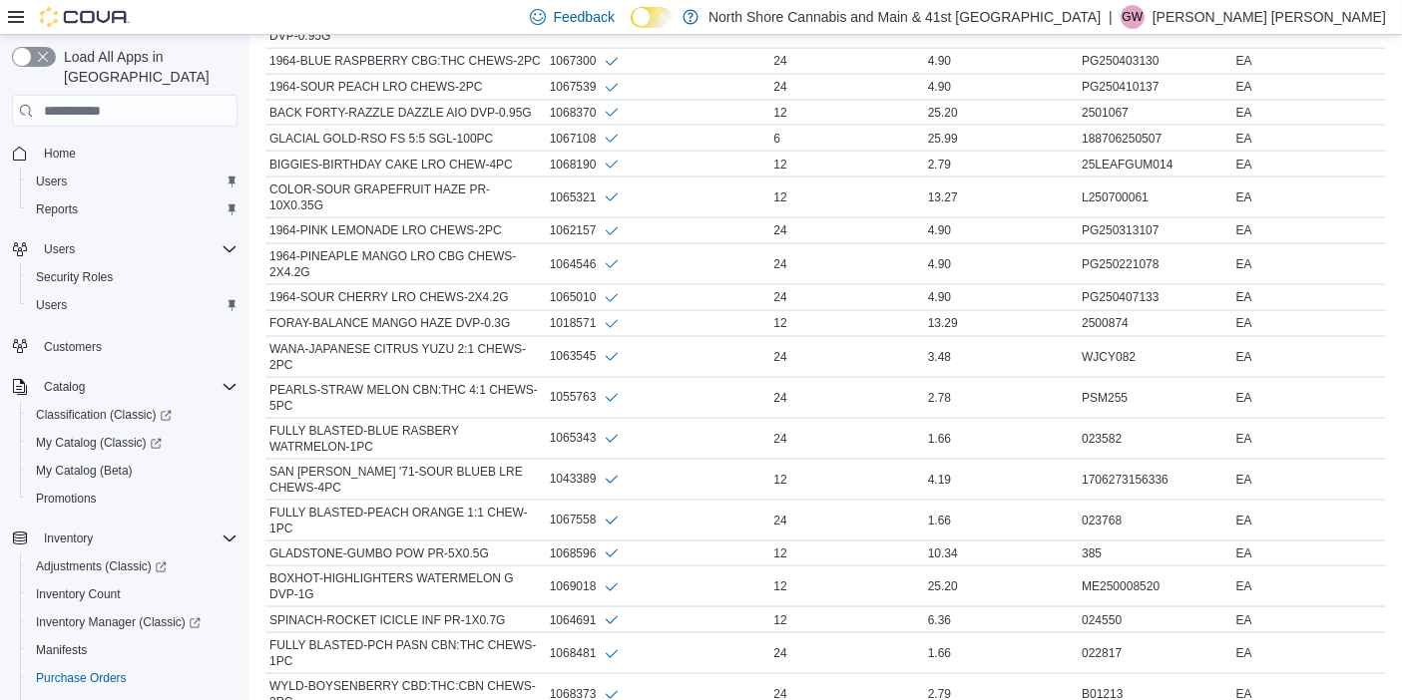
scroll to position [3215, 0]
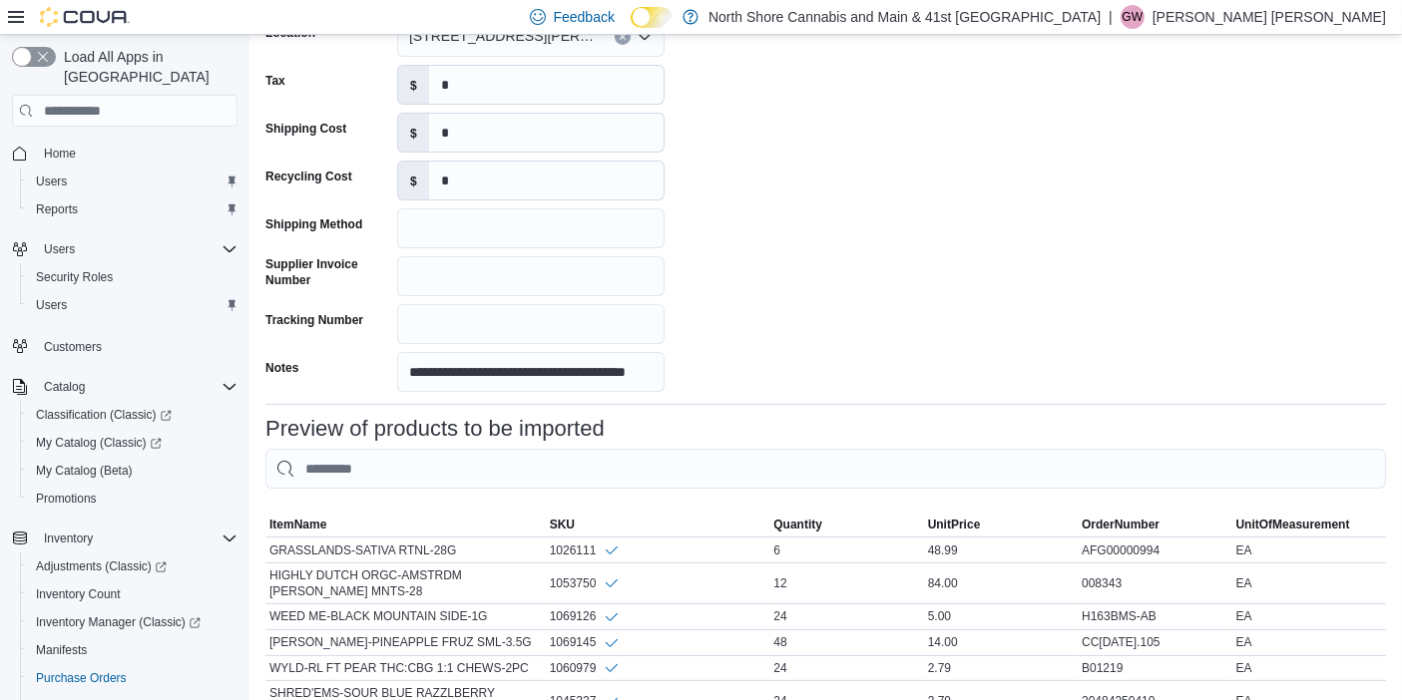
scroll to position [370, 0]
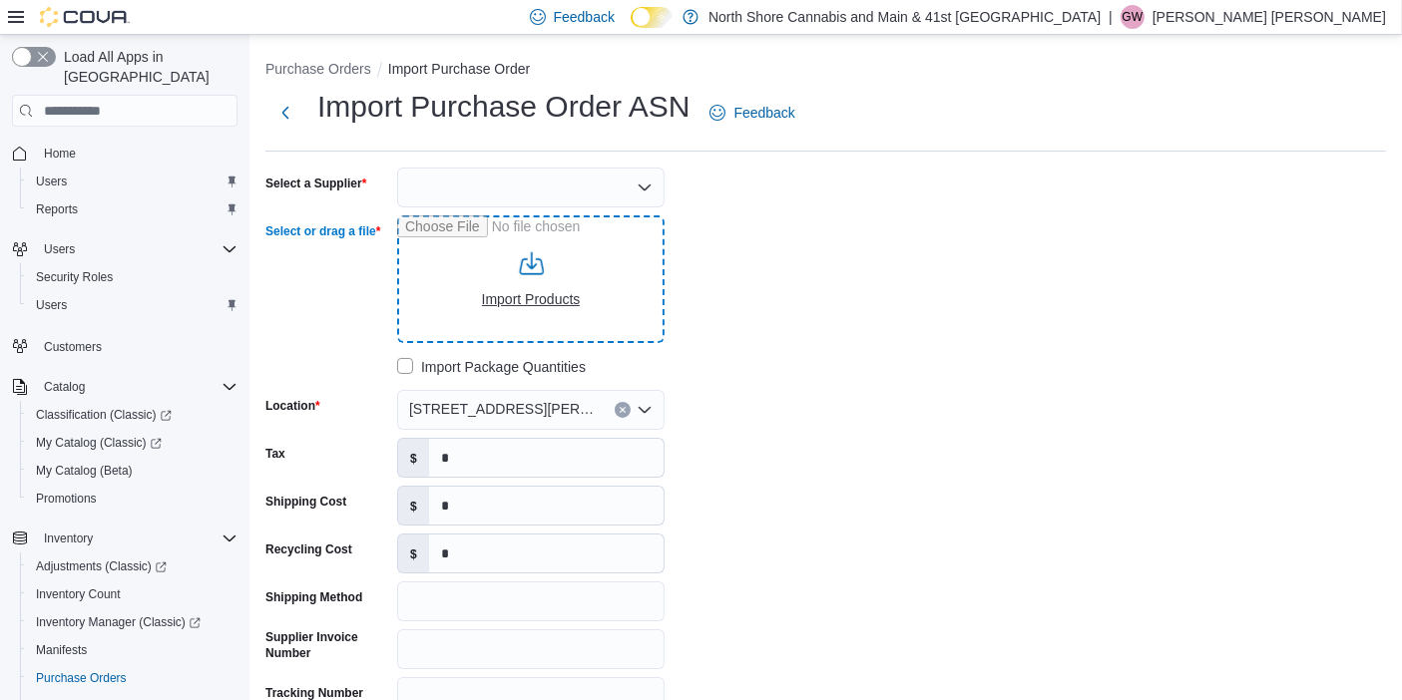
click at [556, 306] on input "Select or drag a file" at bounding box center [530, 280] width 267 height 128
type input "**********"
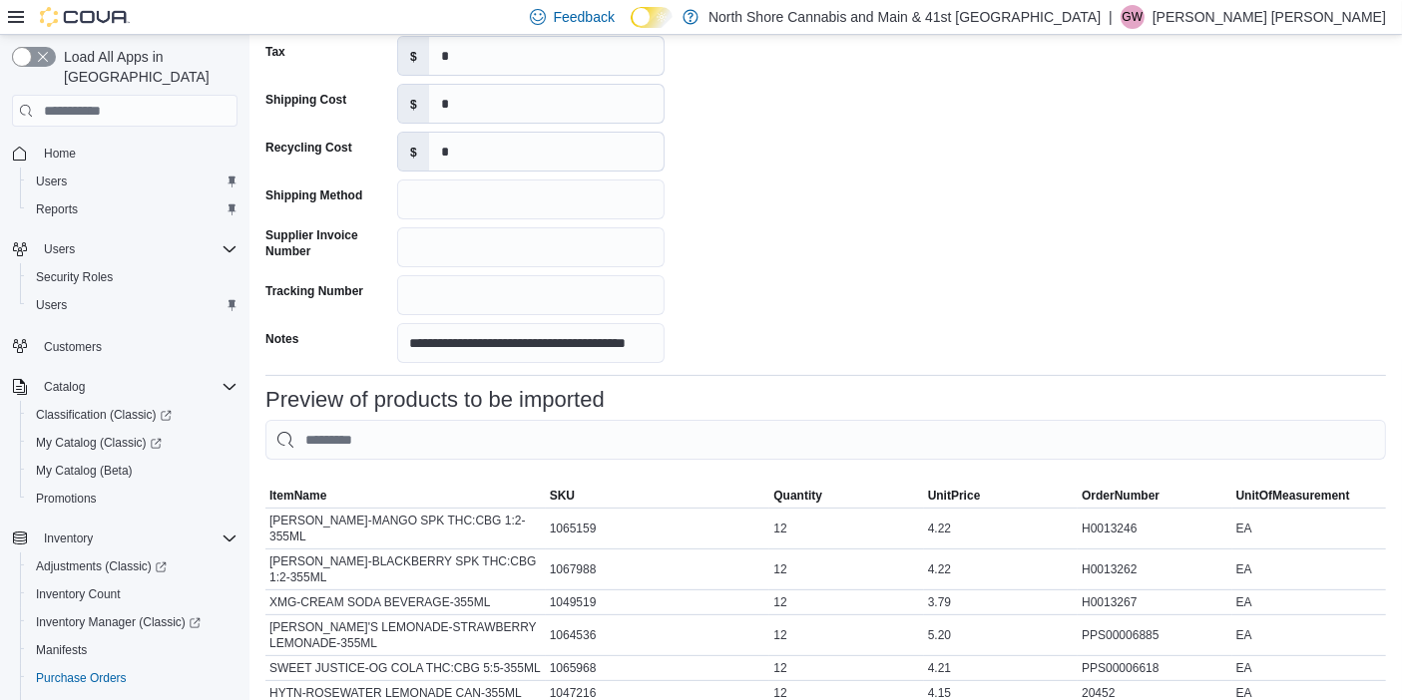
scroll to position [404, 0]
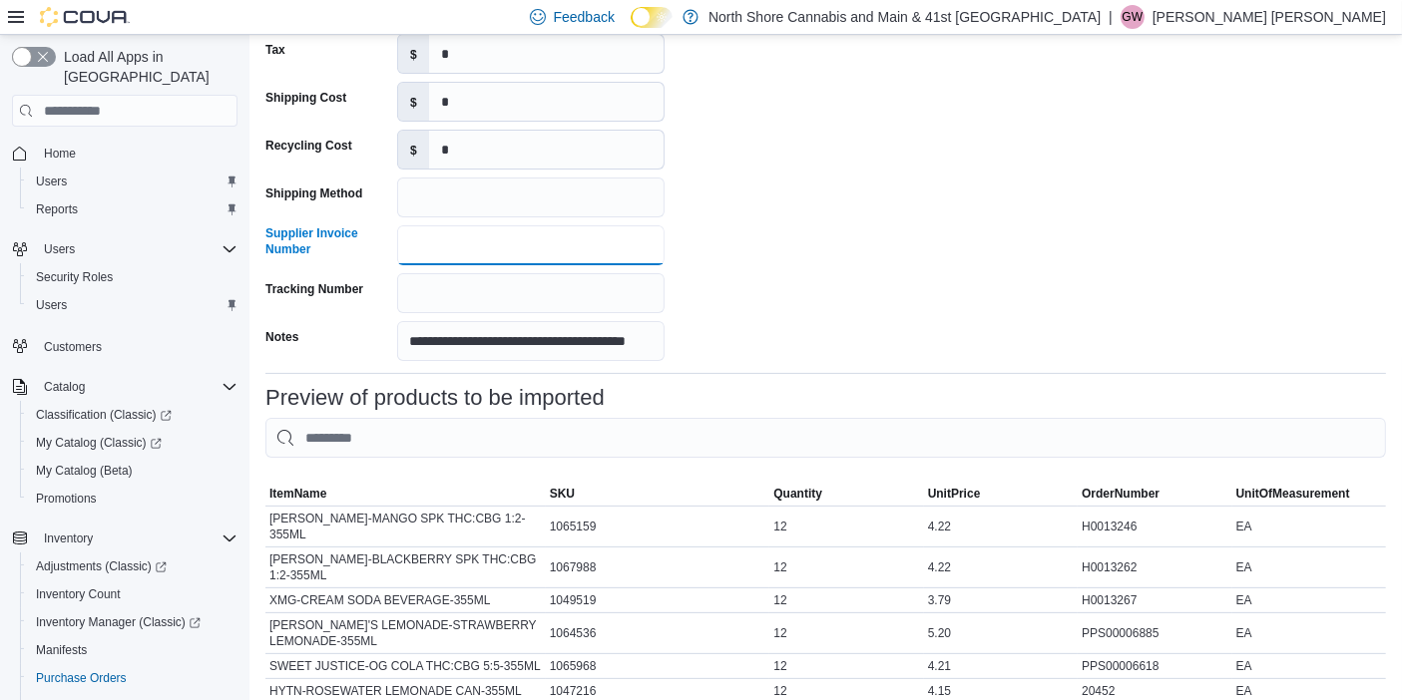
click at [604, 248] on input "Supplier Invoice Number" at bounding box center [530, 245] width 267 height 40
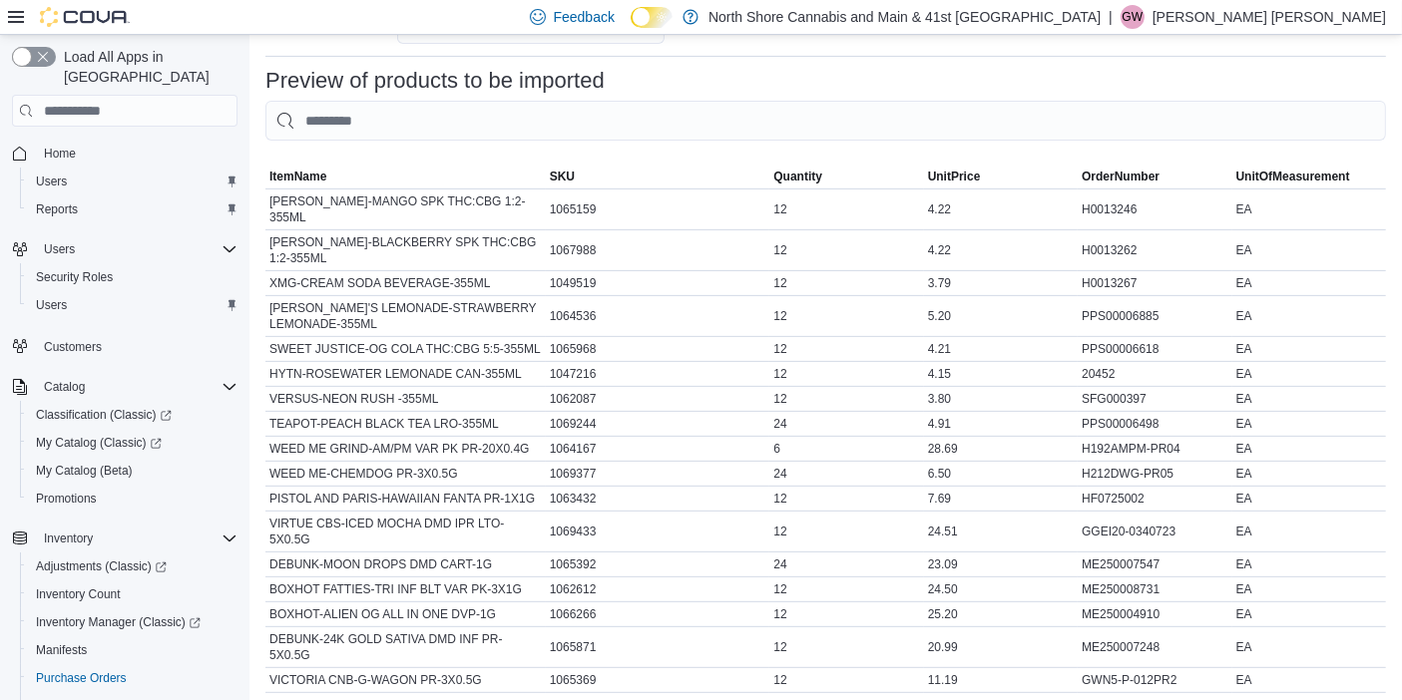
scroll to position [972, 0]
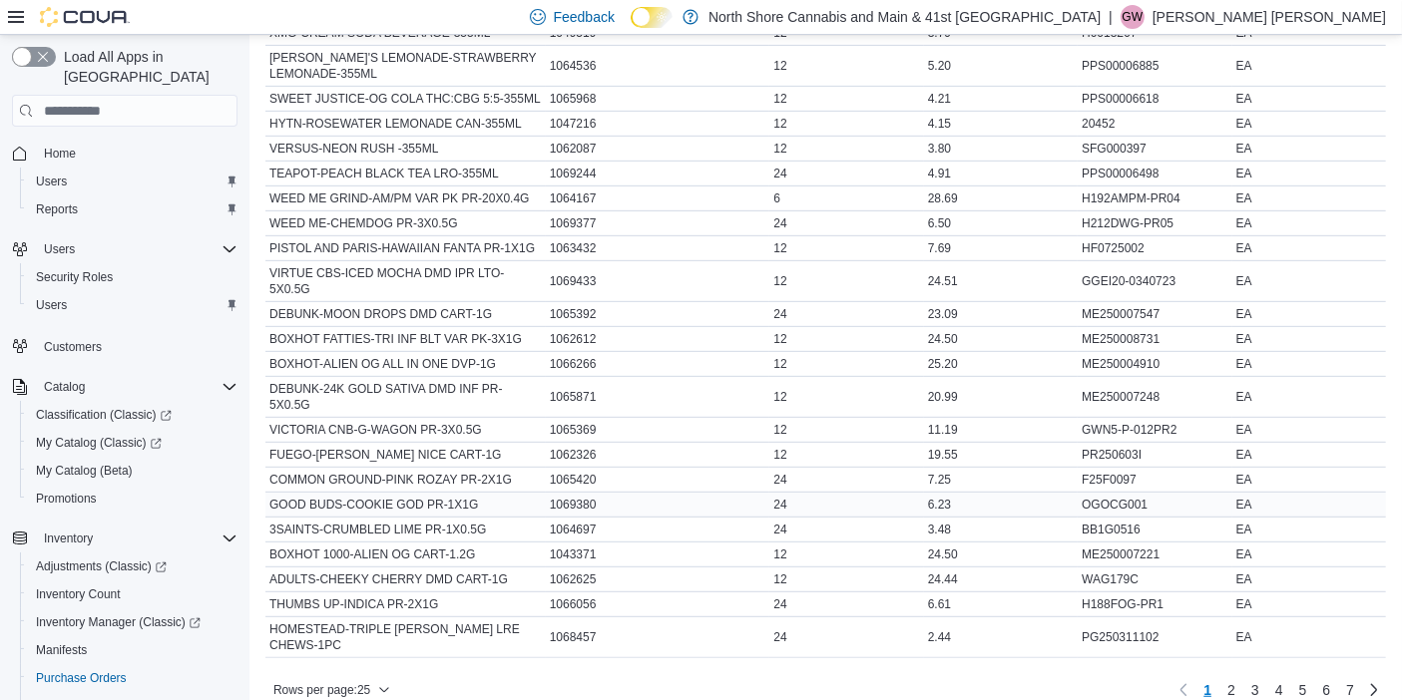
click at [972, 493] on div "6.23" at bounding box center [1001, 505] width 154 height 24
click at [683, 518] on div "1064697" at bounding box center [658, 530] width 224 height 24
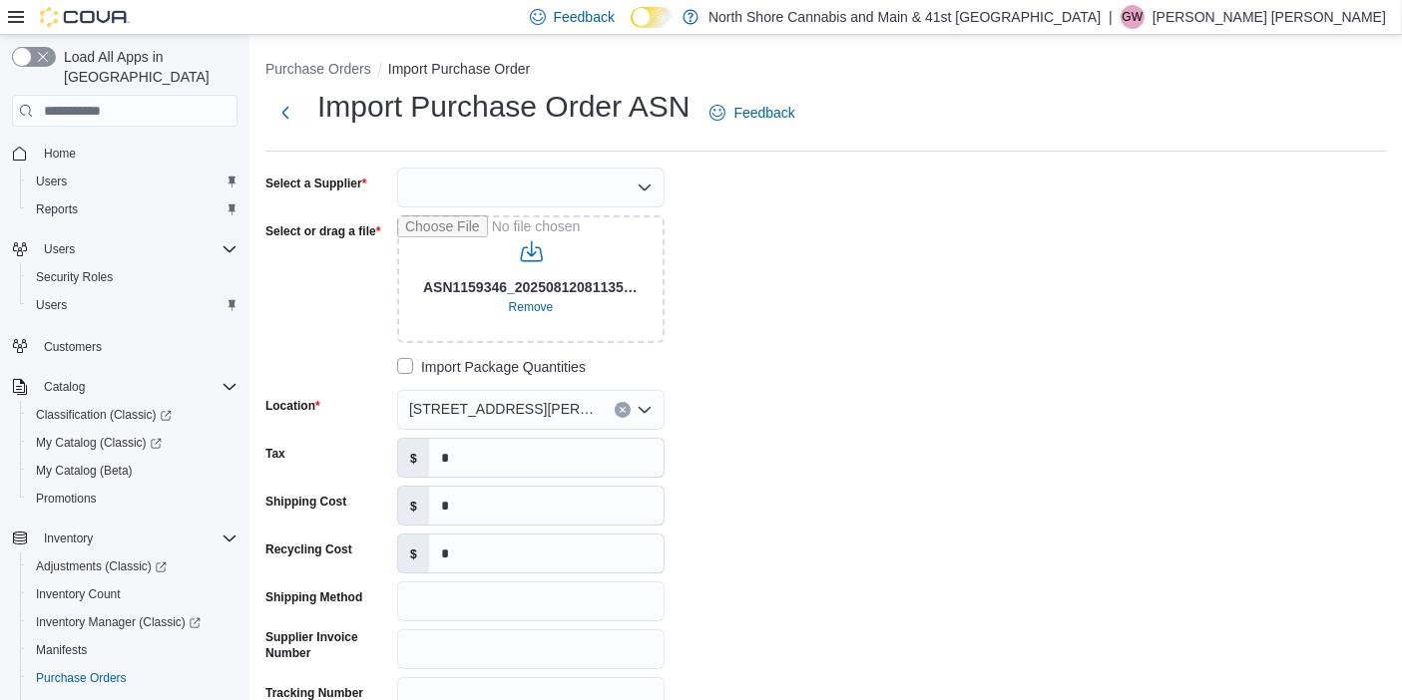
scroll to position [1, 0]
click at [572, 434] on div "**********" at bounding box center [564, 466] width 599 height 598
click at [569, 169] on div at bounding box center [530, 187] width 267 height 40
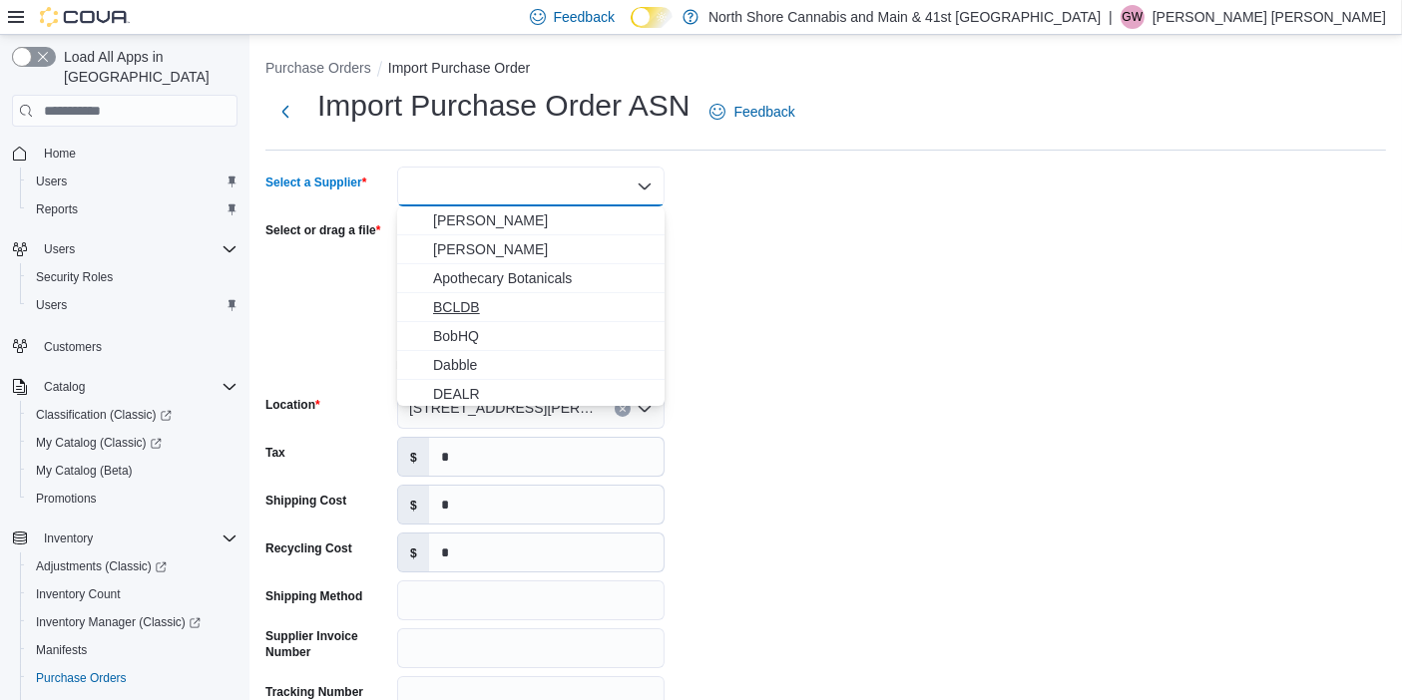
click at [564, 297] on span "BCLDB" at bounding box center [543, 307] width 220 height 20
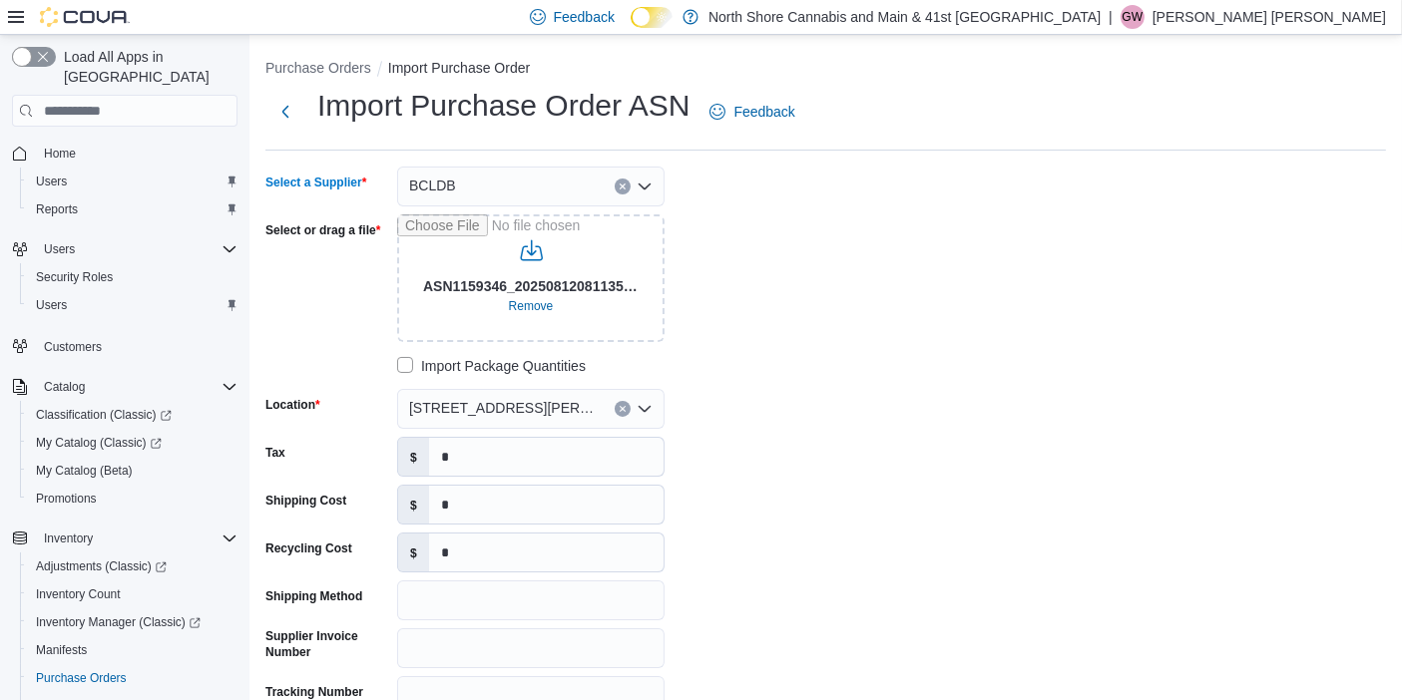
click at [797, 327] on div "**********" at bounding box center [564, 466] width 599 height 598
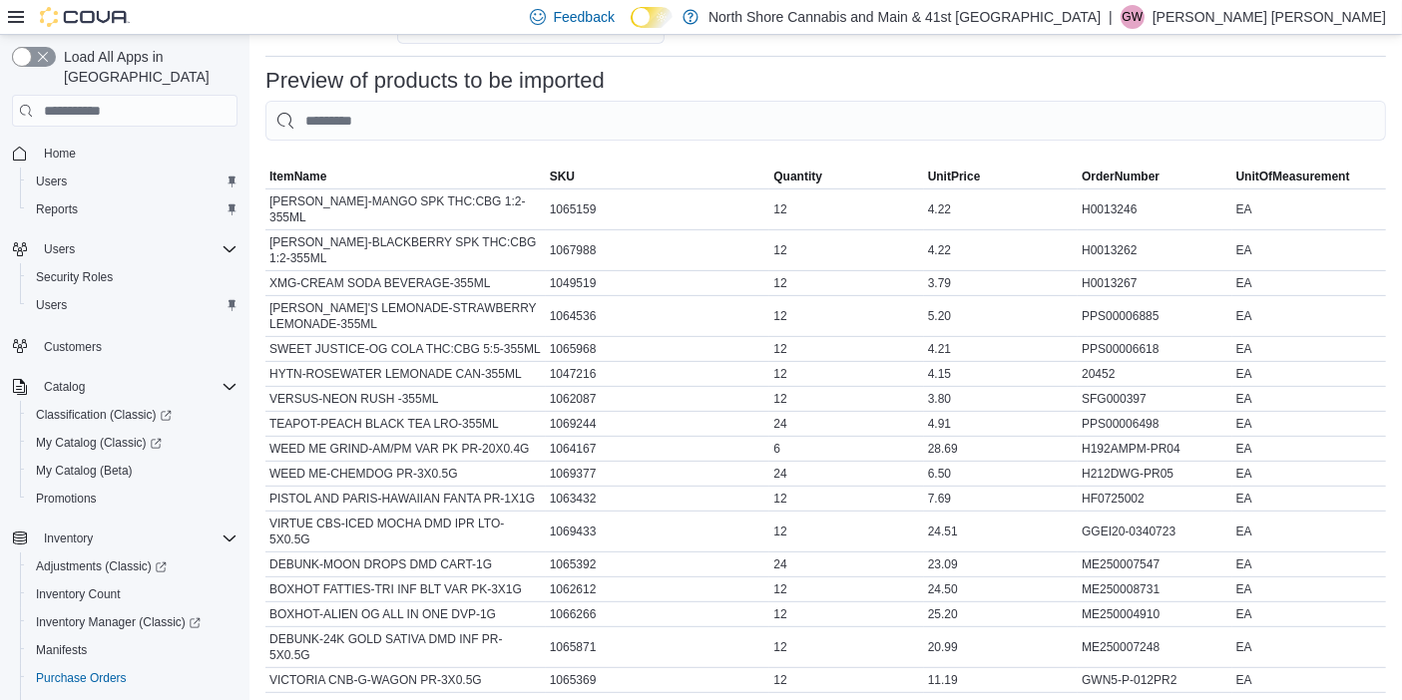
scroll to position [972, 0]
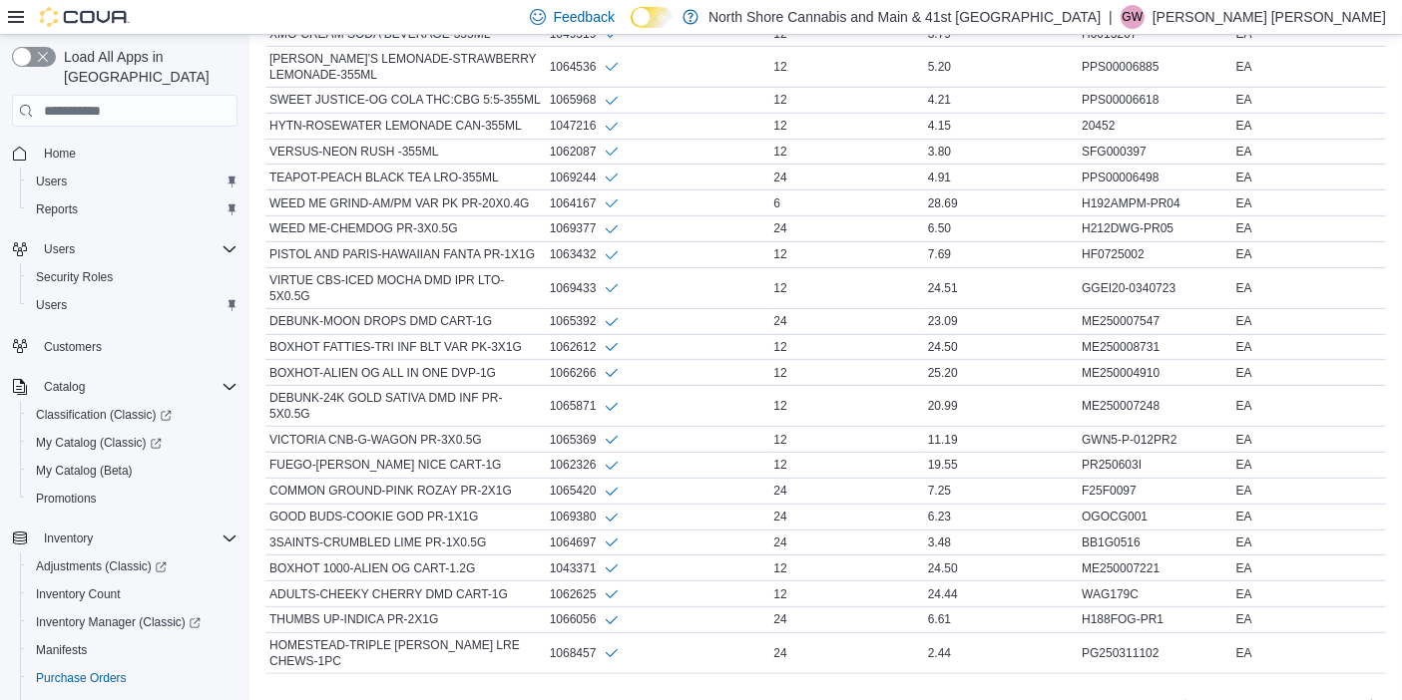
scroll to position [990, 0]
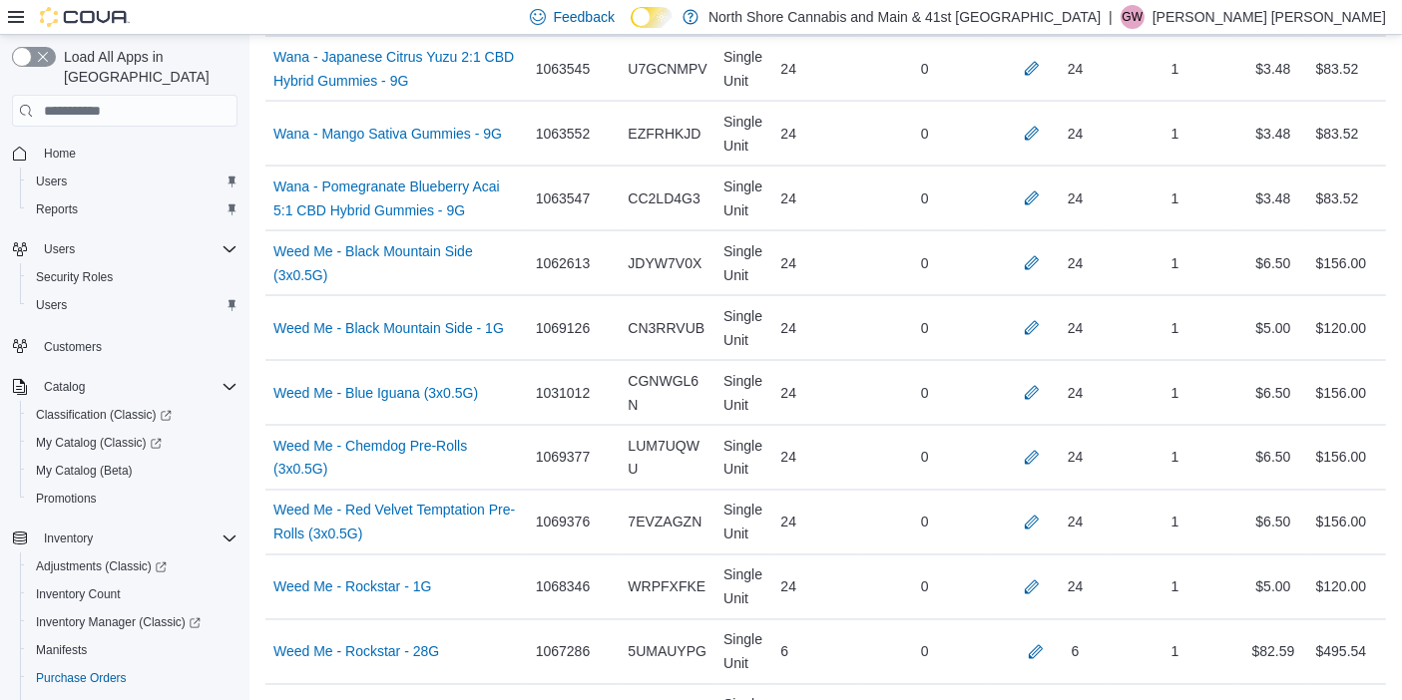
scroll to position [11377, 0]
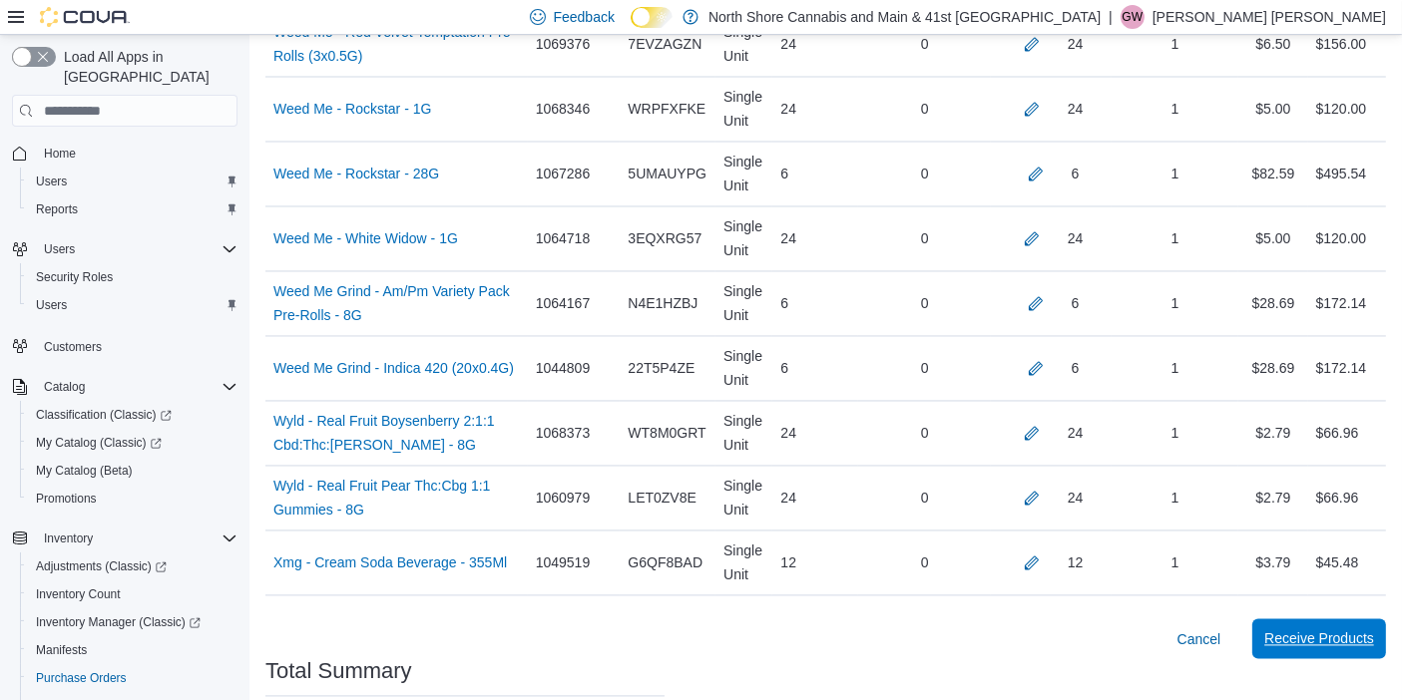
click at [1342, 629] on span "Receive Products" at bounding box center [1319, 639] width 110 height 20
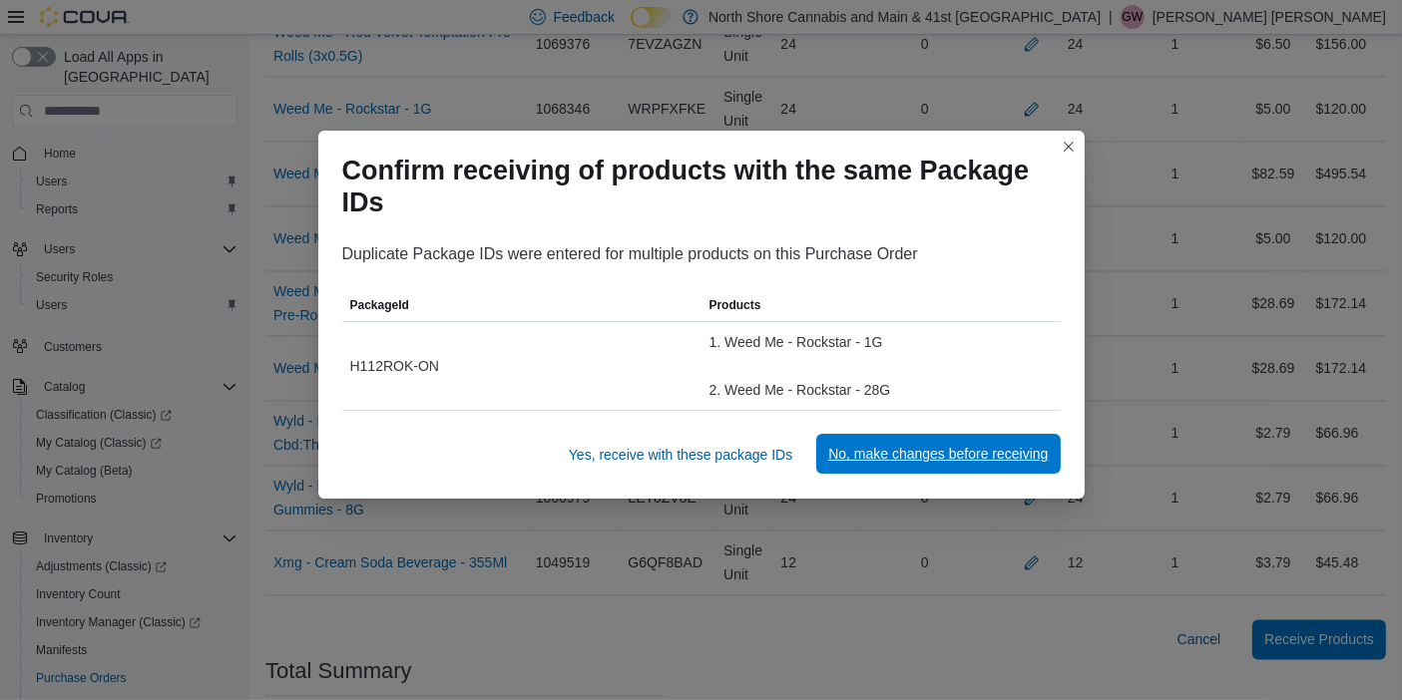
click at [1007, 471] on span "No, make changes before receiving" at bounding box center [938, 454] width 220 height 40
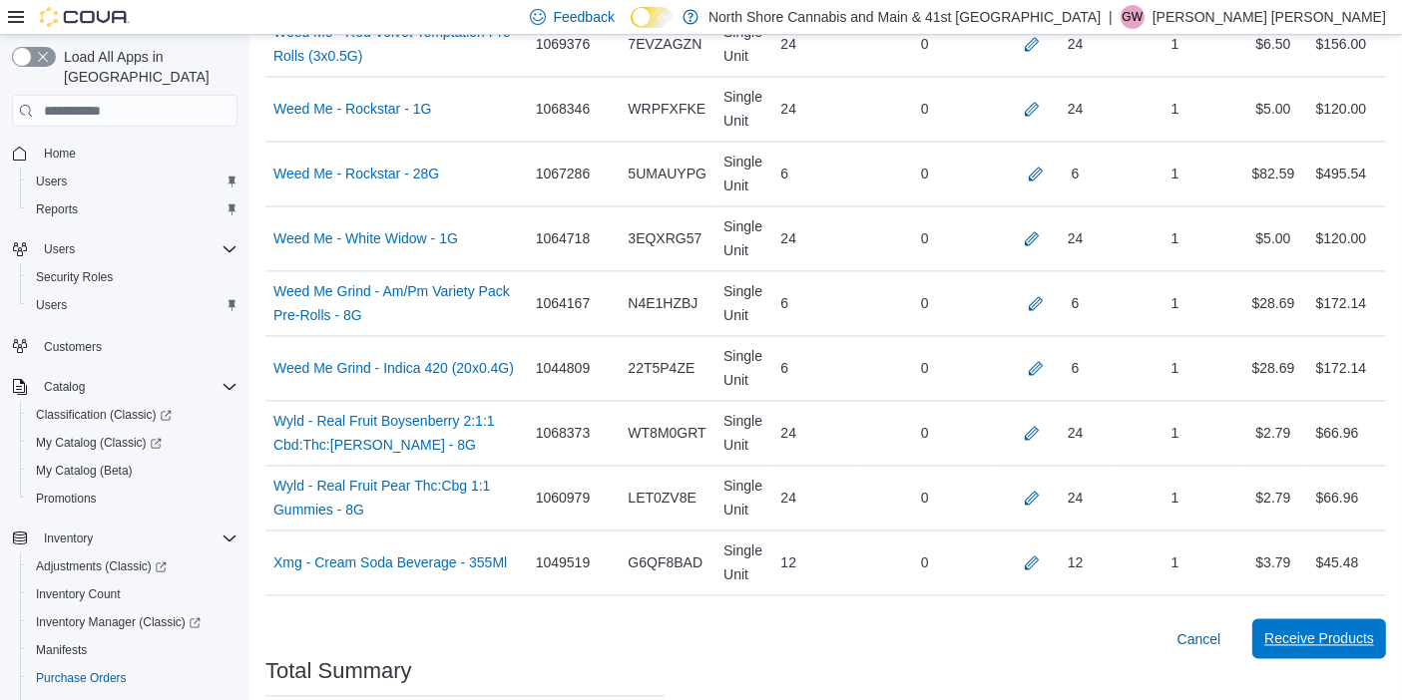
click at [1304, 619] on span "Receive Products" at bounding box center [1319, 639] width 110 height 40
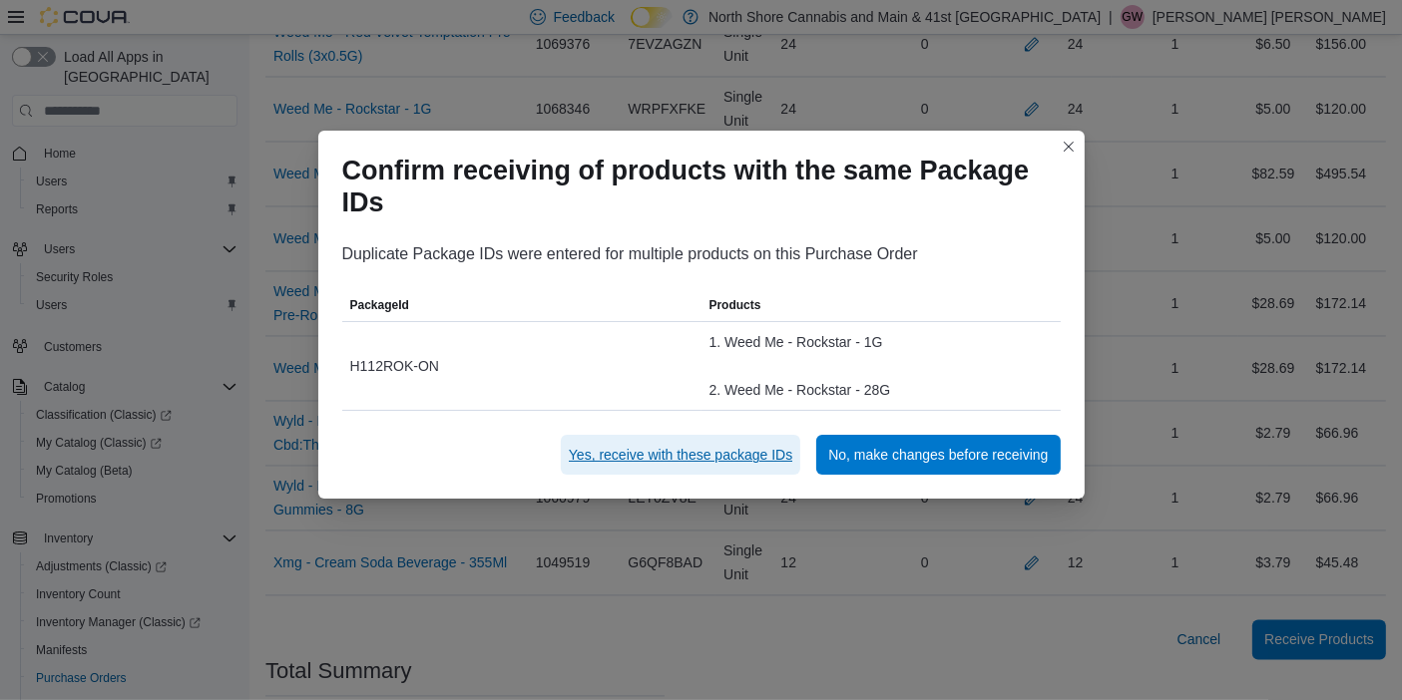
click at [739, 454] on span "Yes, receive with these package IDs" at bounding box center [681, 455] width 224 height 20
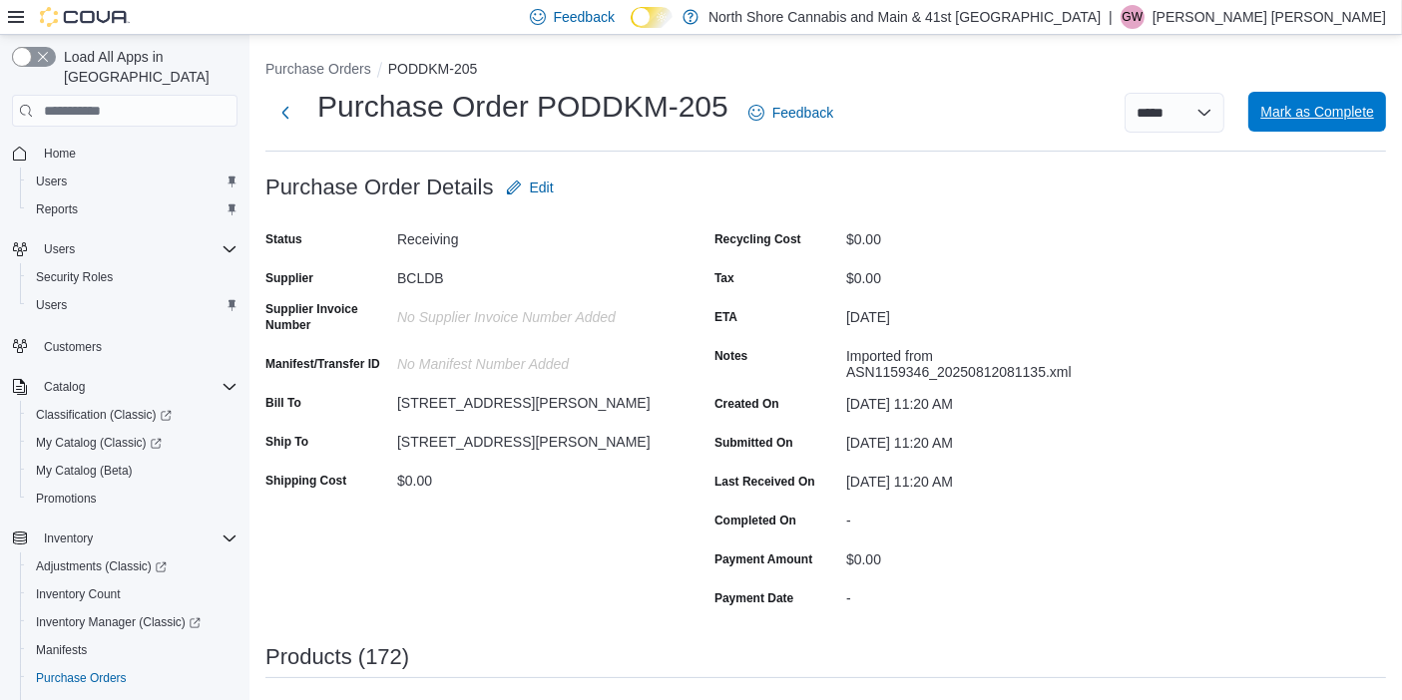
click at [1329, 118] on span "Mark as Complete" at bounding box center [1317, 112] width 114 height 20
